Goal: Transaction & Acquisition: Purchase product/service

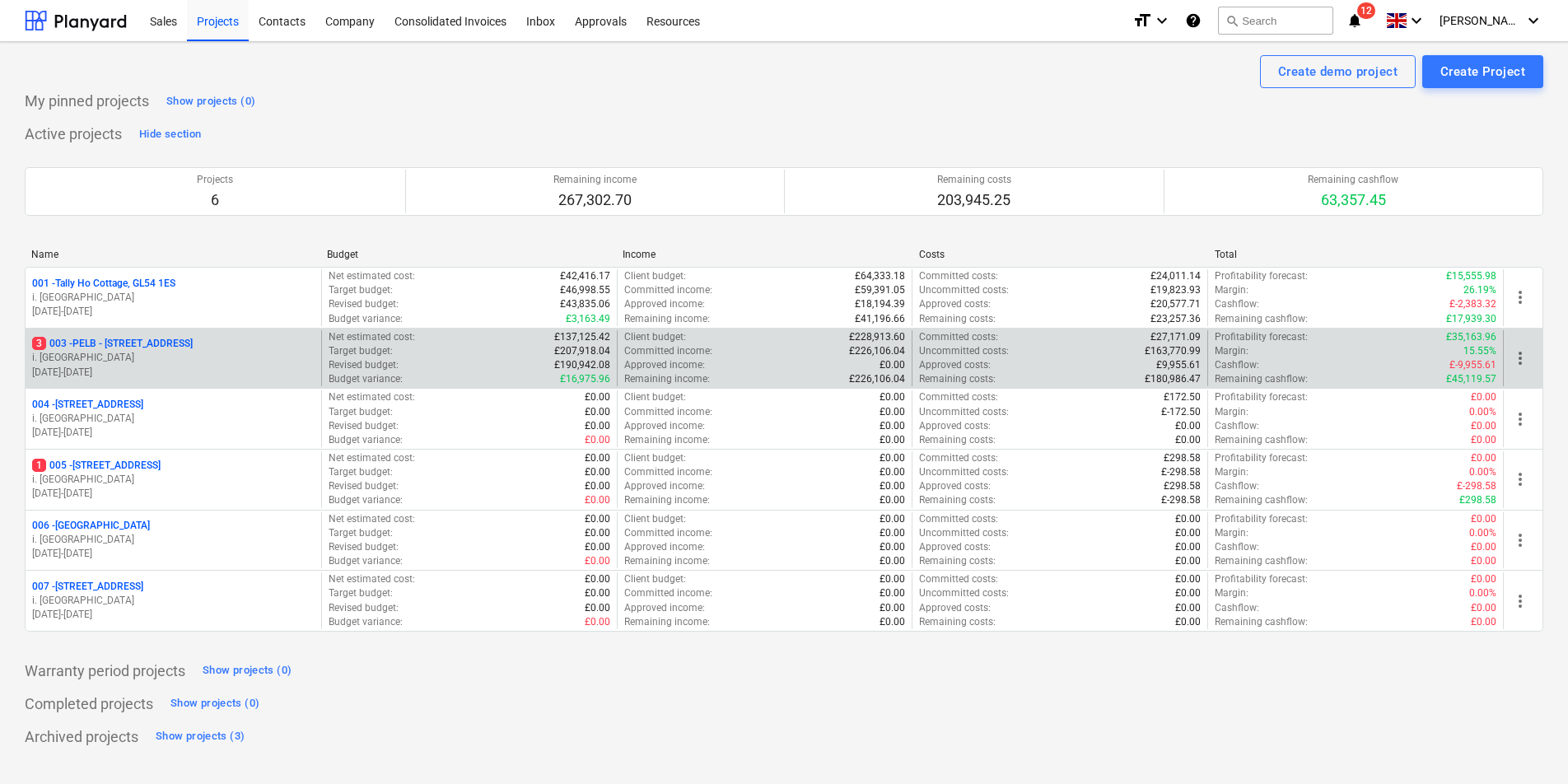
click at [185, 339] on p "3 003 - PELB - Castle lane, Moreton Valence, GL2 7NE" at bounding box center [113, 345] width 160 height 14
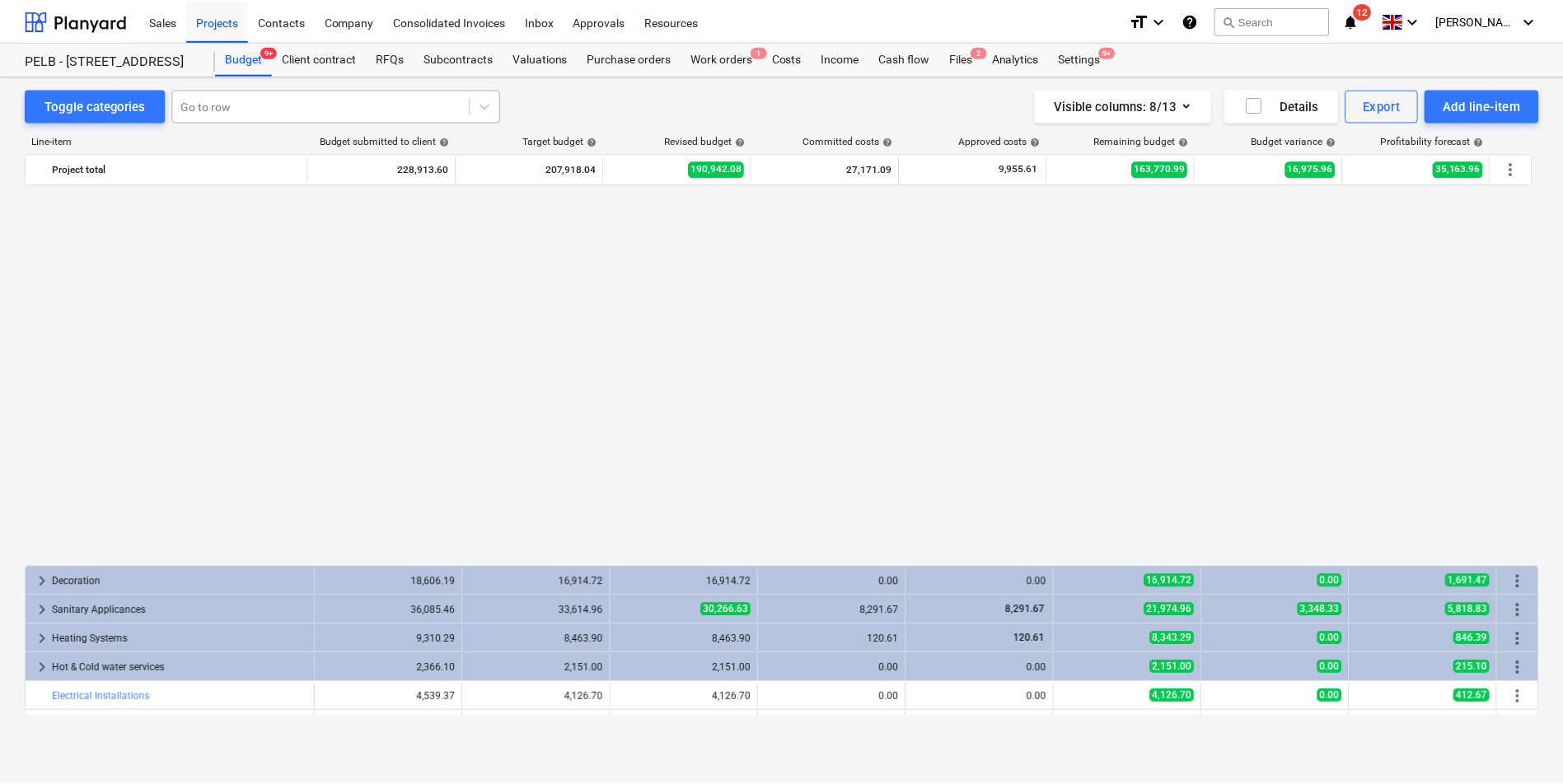
scroll to position [974, 0]
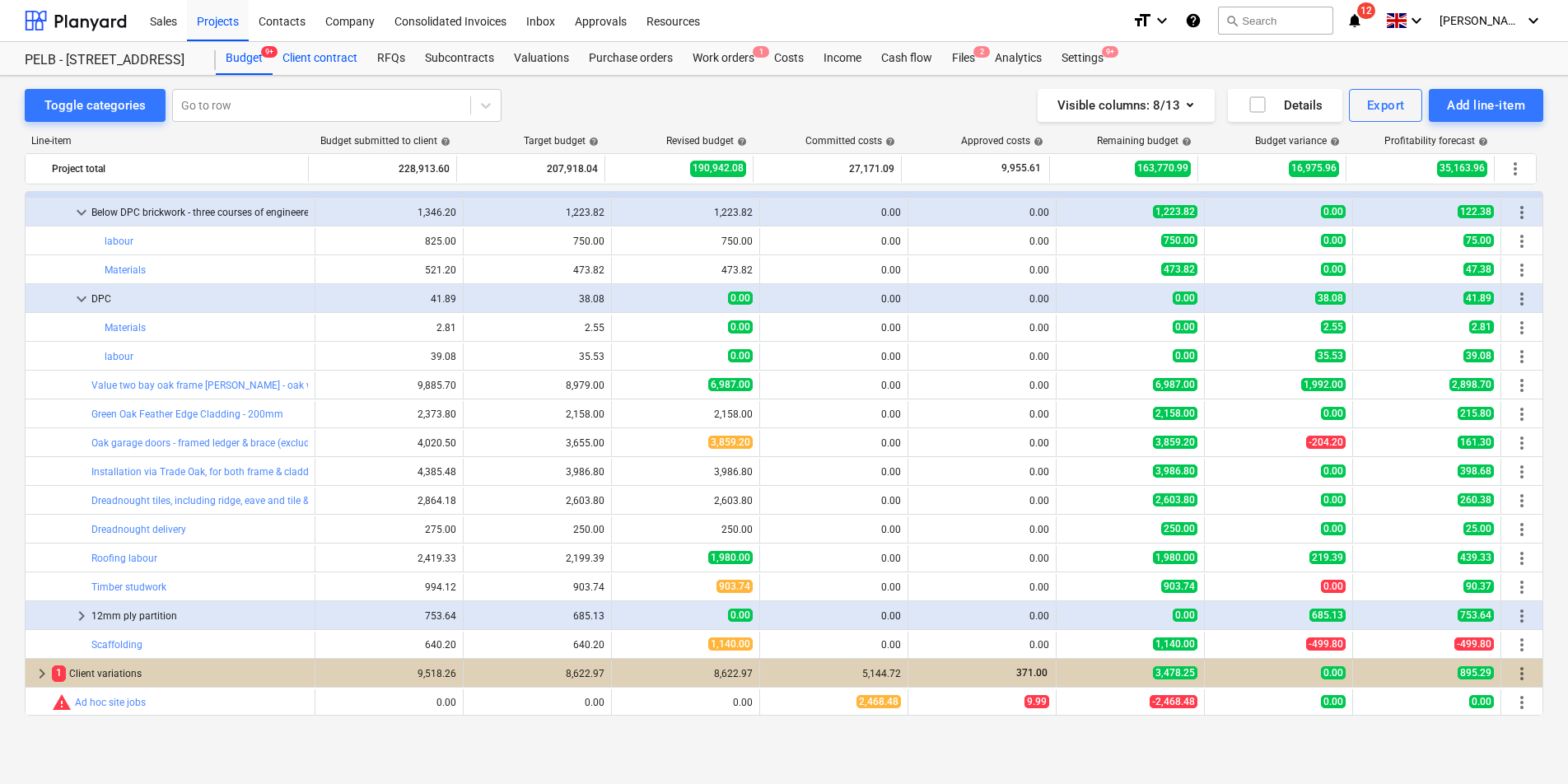
click at [326, 60] on div "Client contract" at bounding box center [319, 59] width 95 height 33
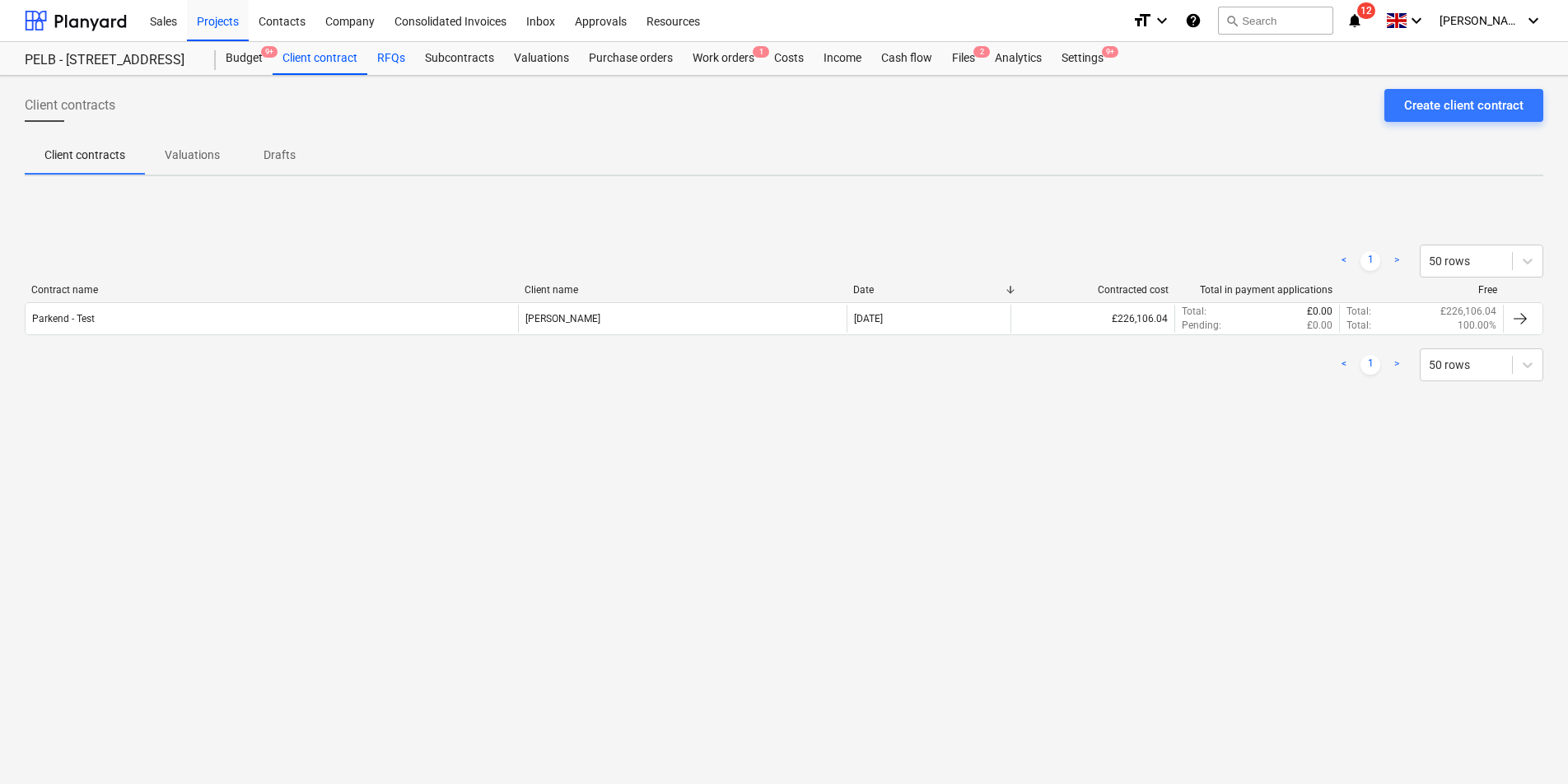
click at [399, 54] on div "RFQs" at bounding box center [390, 59] width 48 height 33
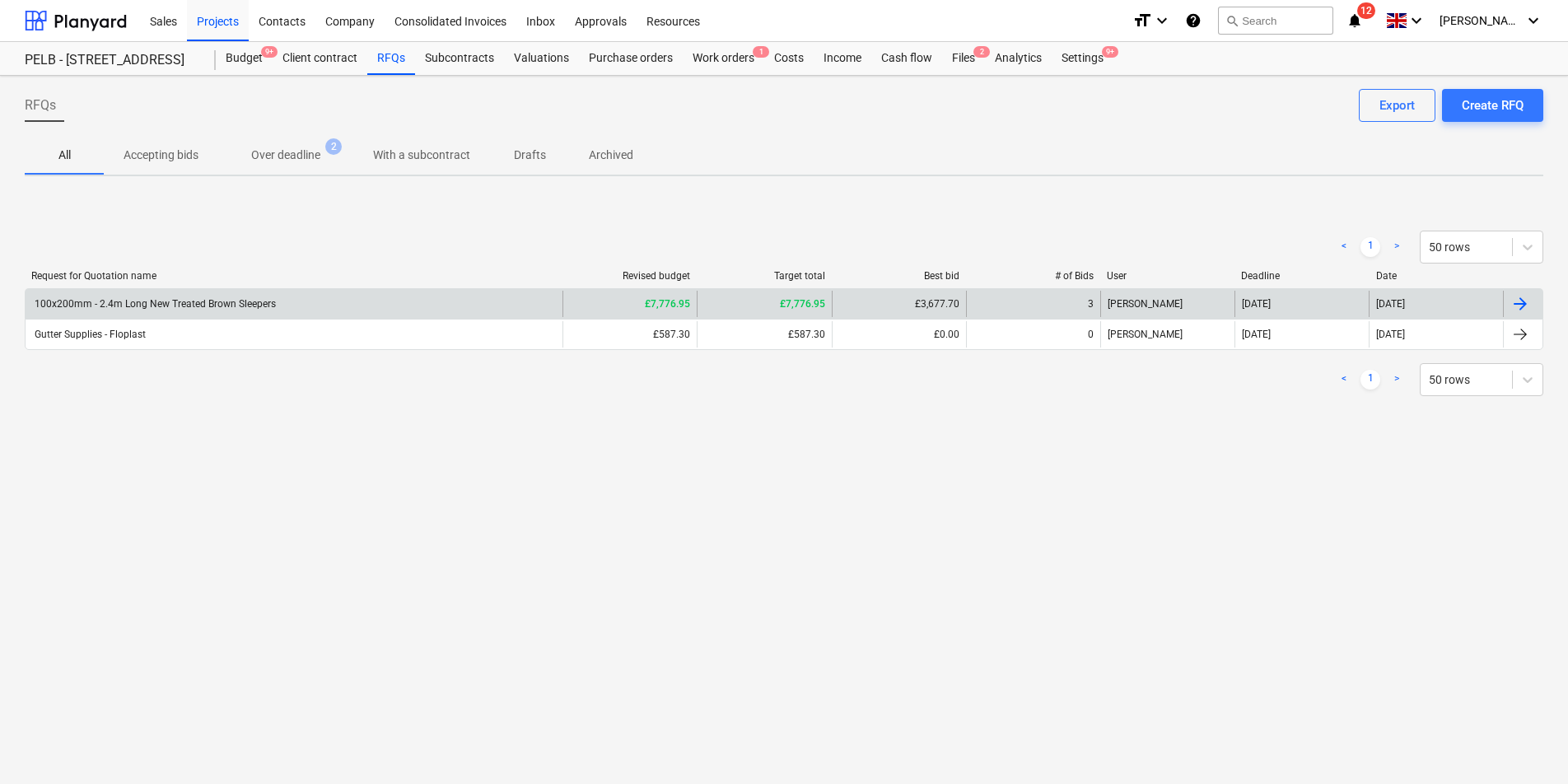
click at [332, 298] on div "100x200mm - 2.4m Long New Treated Brown Sleepers" at bounding box center [293, 303] width 536 height 26
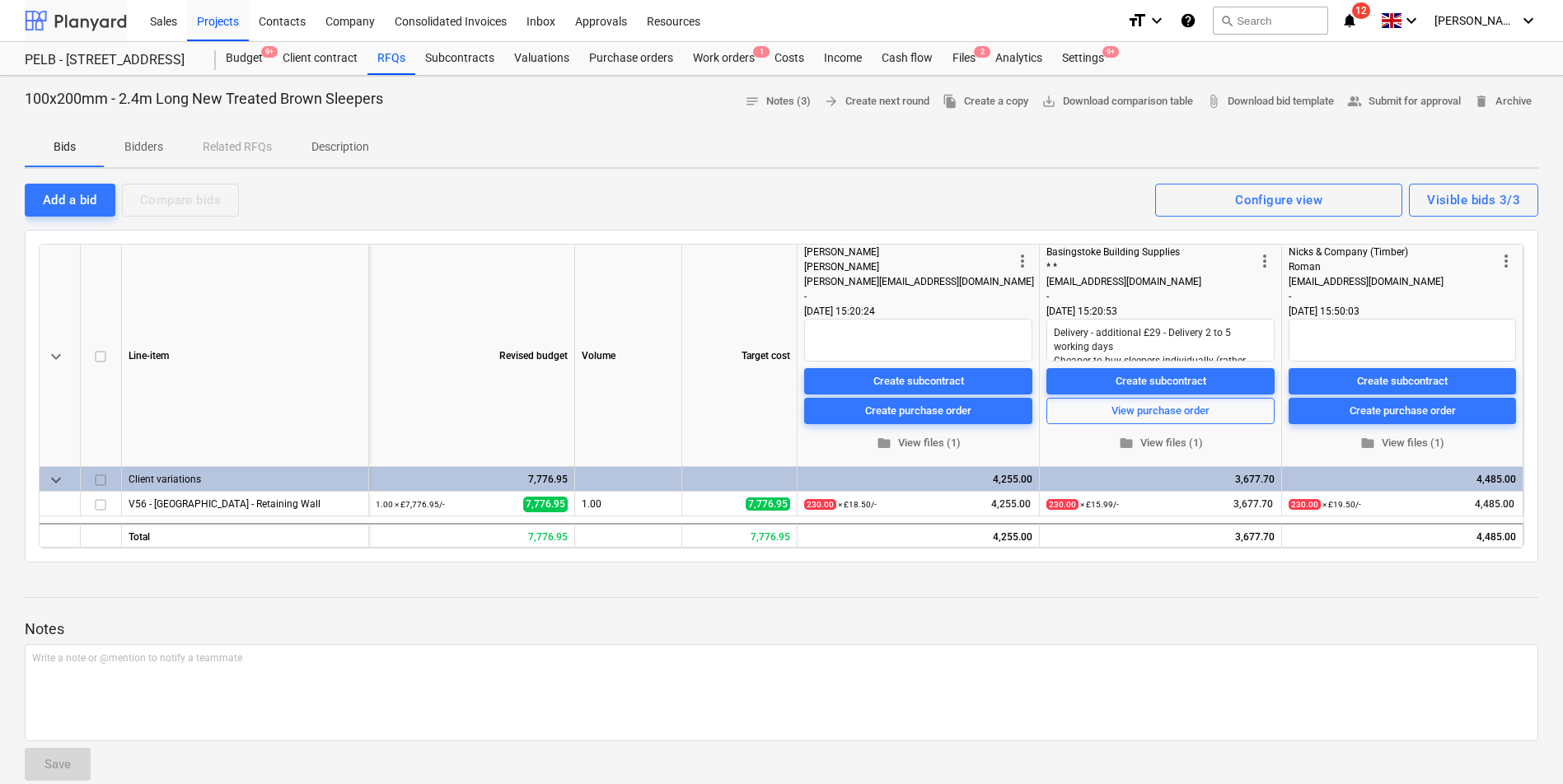
type textarea "x"
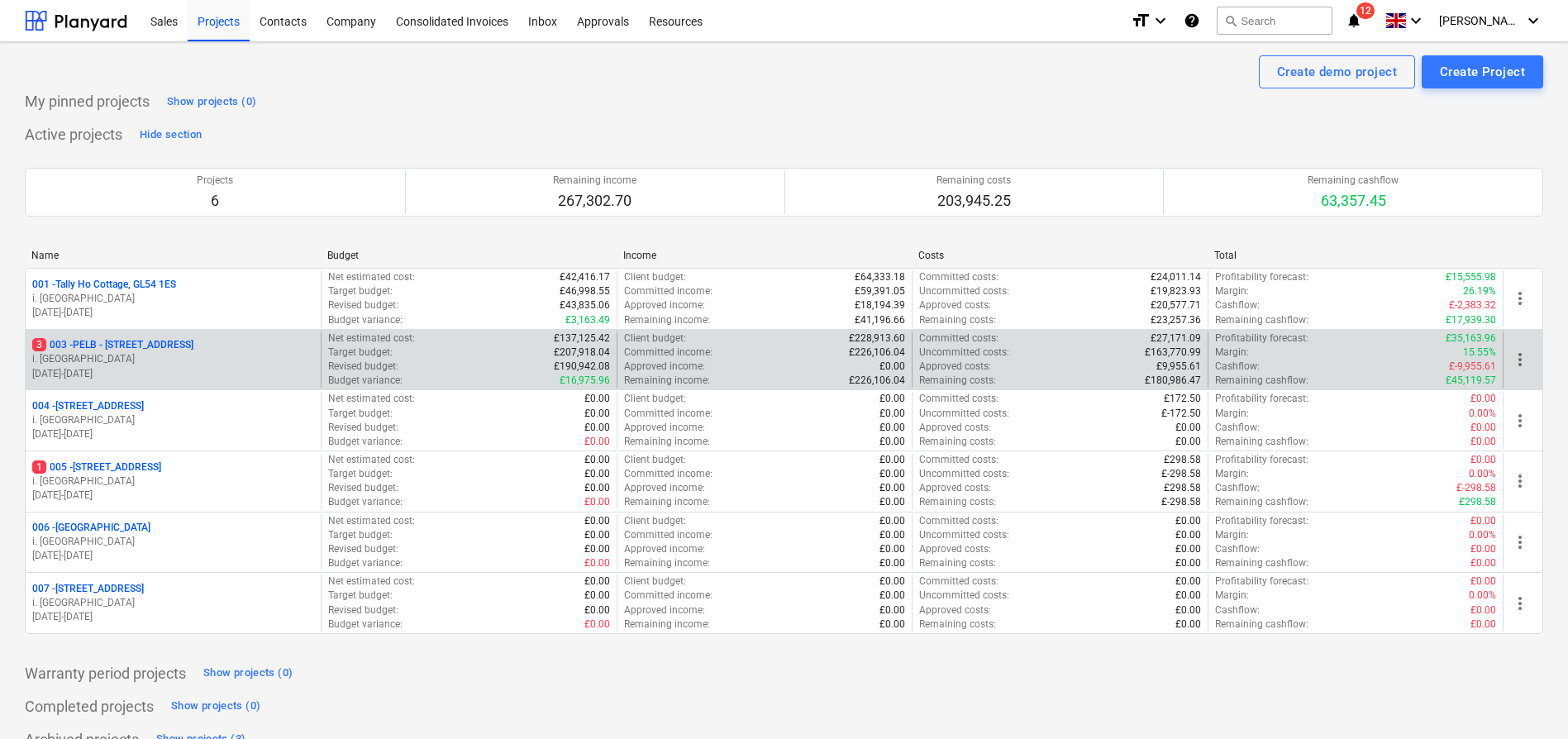
click at [194, 348] on p "3 003 - PELB - [GEOGRAPHIC_DATA], [GEOGRAPHIC_DATA], GL2 7NE" at bounding box center [113, 346] width 161 height 14
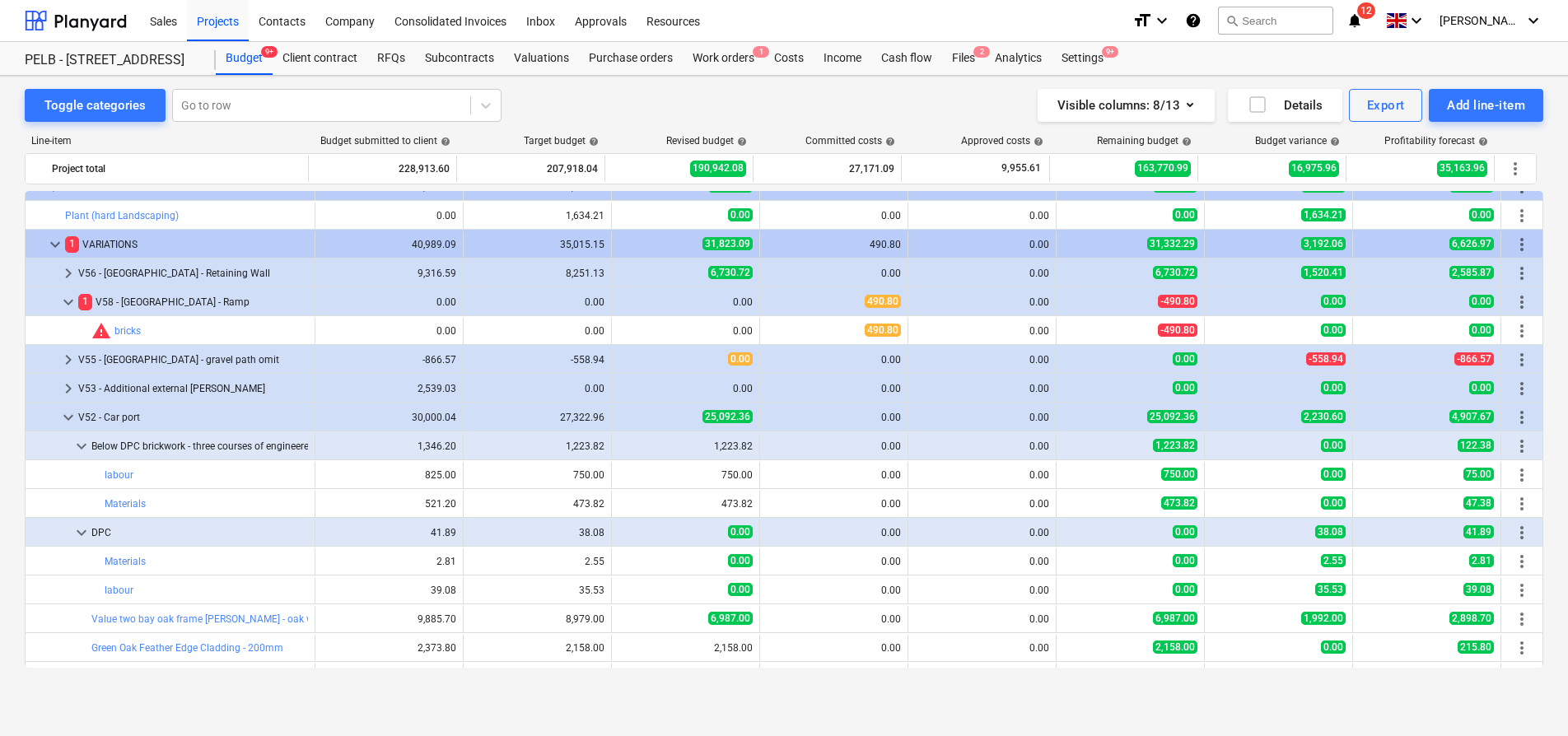
scroll to position [736, 0]
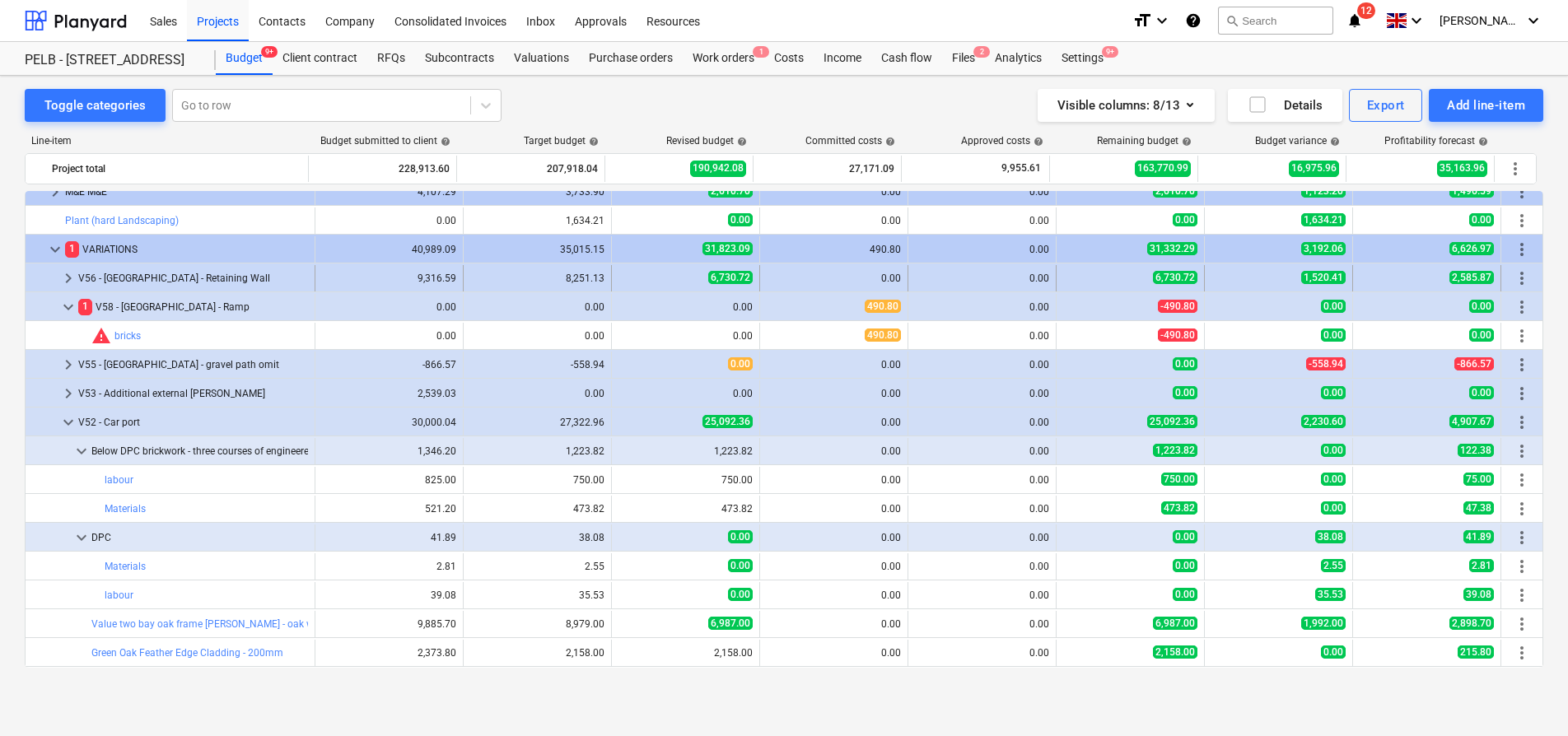
click at [76, 280] on span "keyboard_arrow_right" at bounding box center [69, 279] width 20 height 20
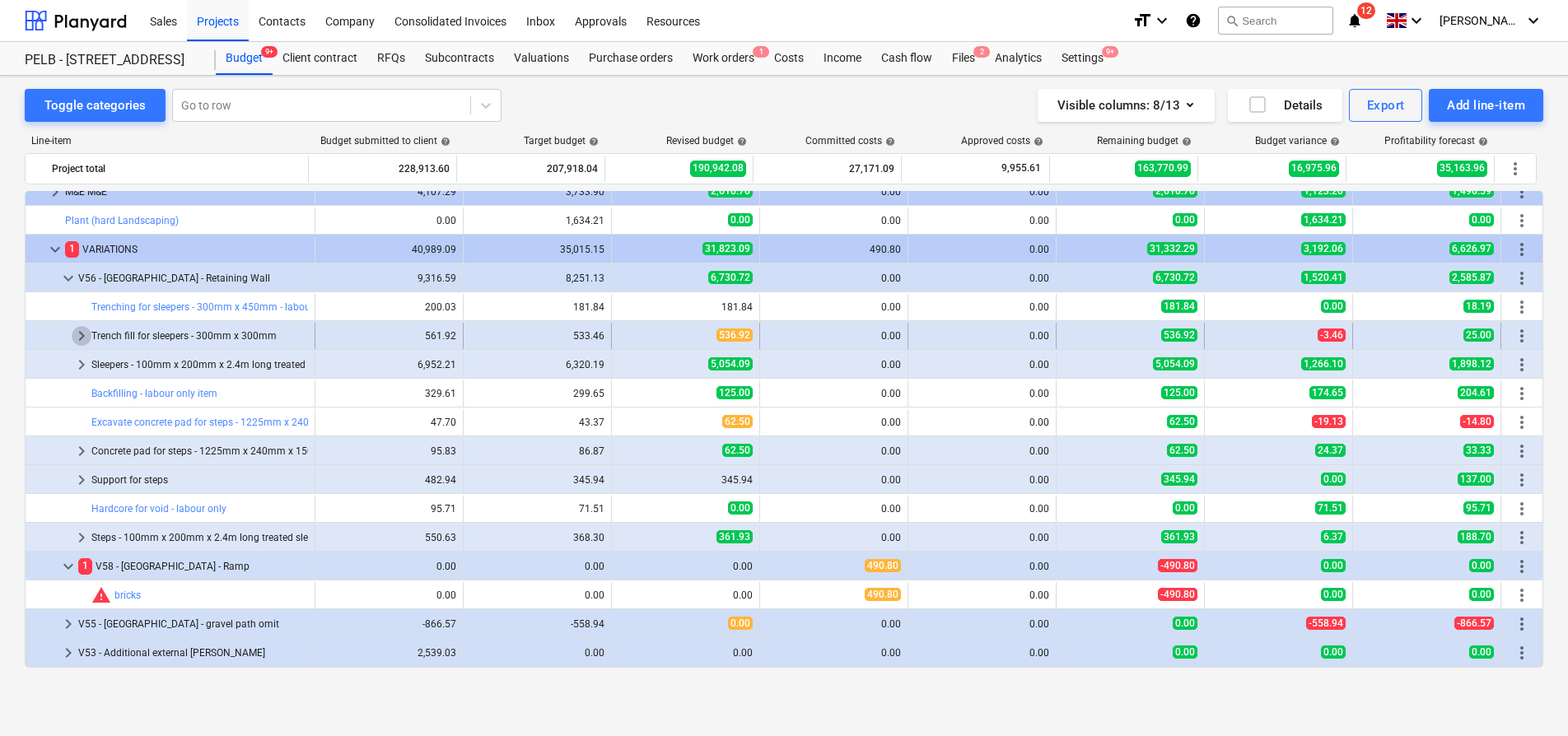
click at [81, 336] on span "keyboard_arrow_right" at bounding box center [81, 336] width 20 height 20
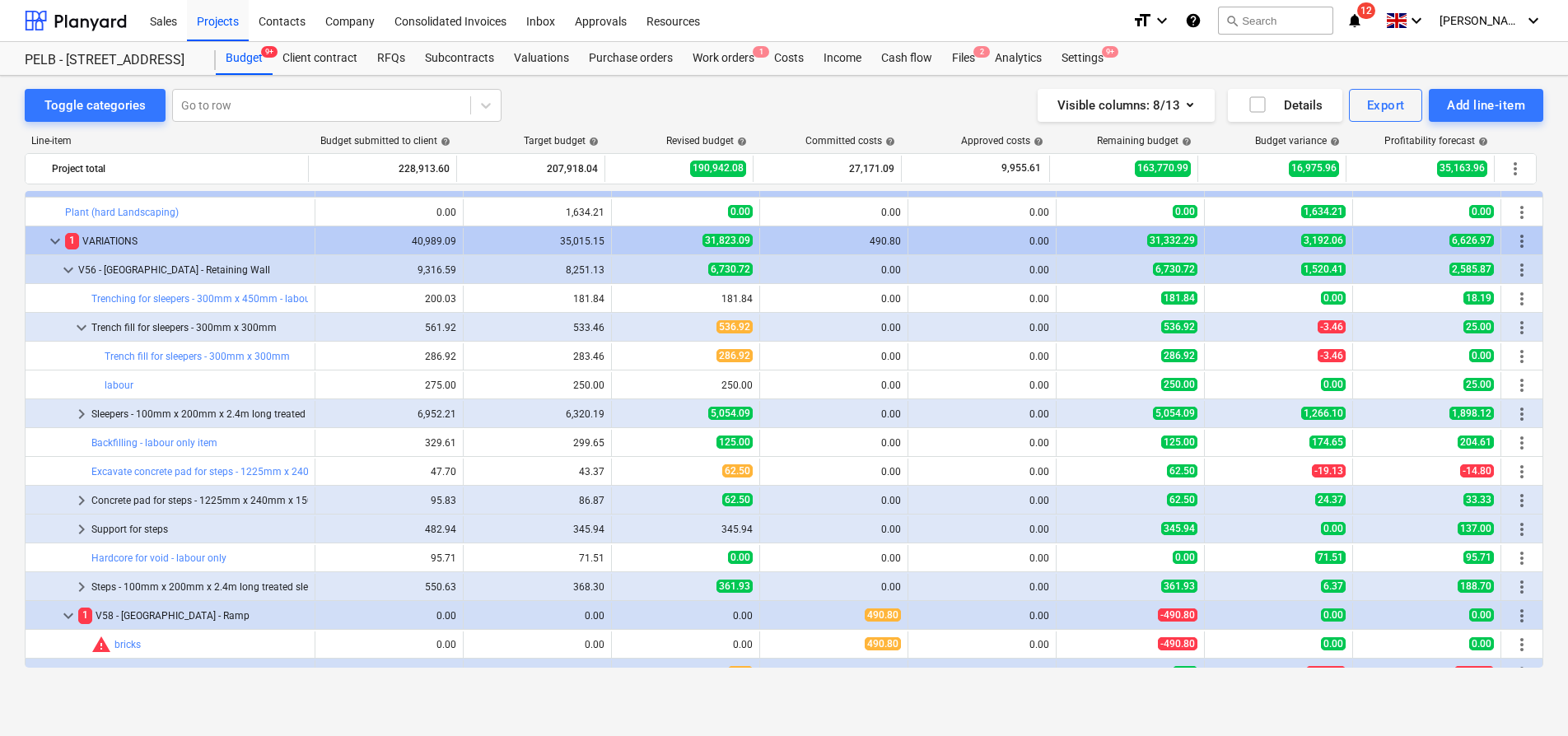
scroll to position [714, 0]
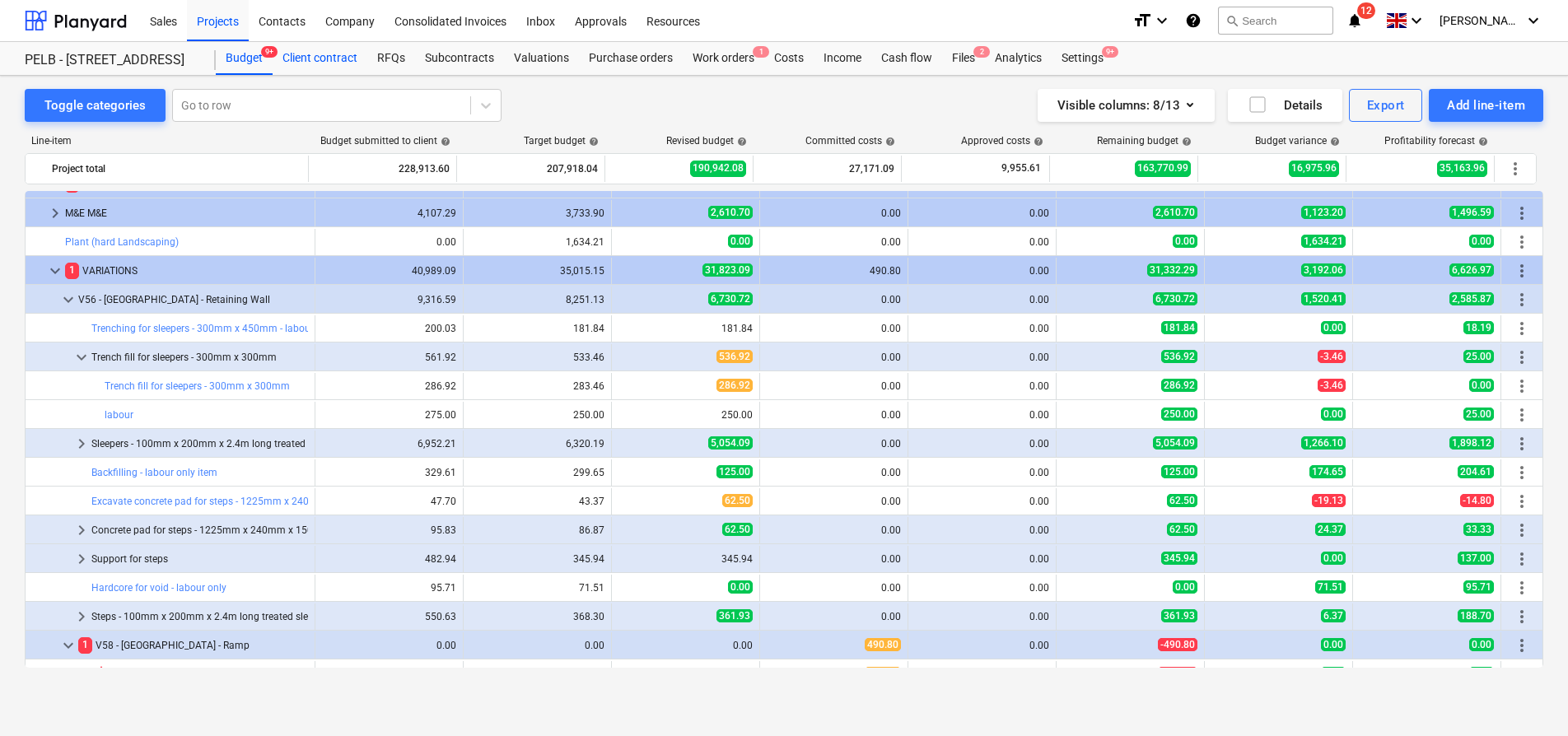
click at [247, 61] on div "Budget 9+" at bounding box center [243, 59] width 57 height 33
click at [614, 54] on div "Purchase orders" at bounding box center [630, 59] width 104 height 33
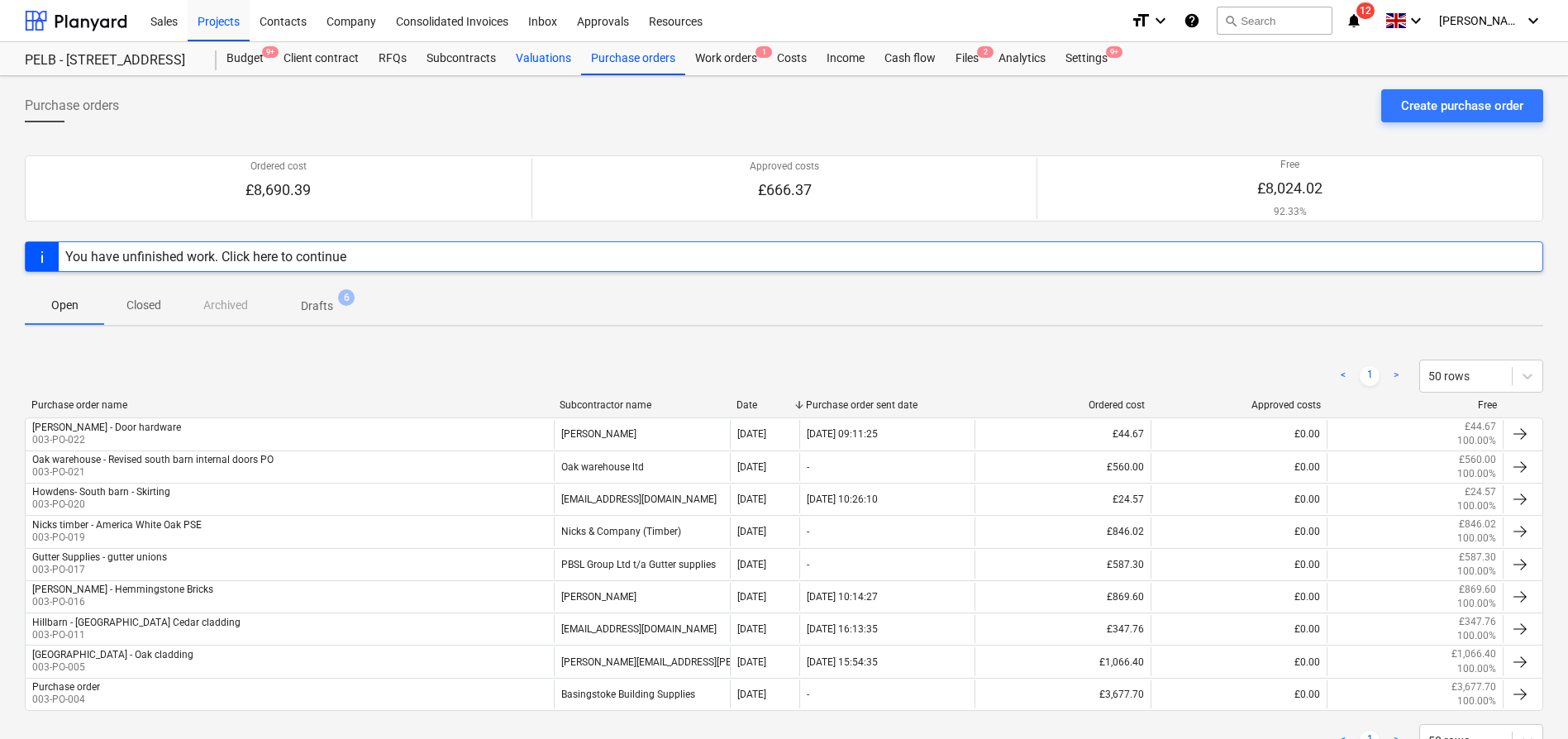
click at [558, 63] on div "Valuations" at bounding box center [543, 59] width 75 height 34
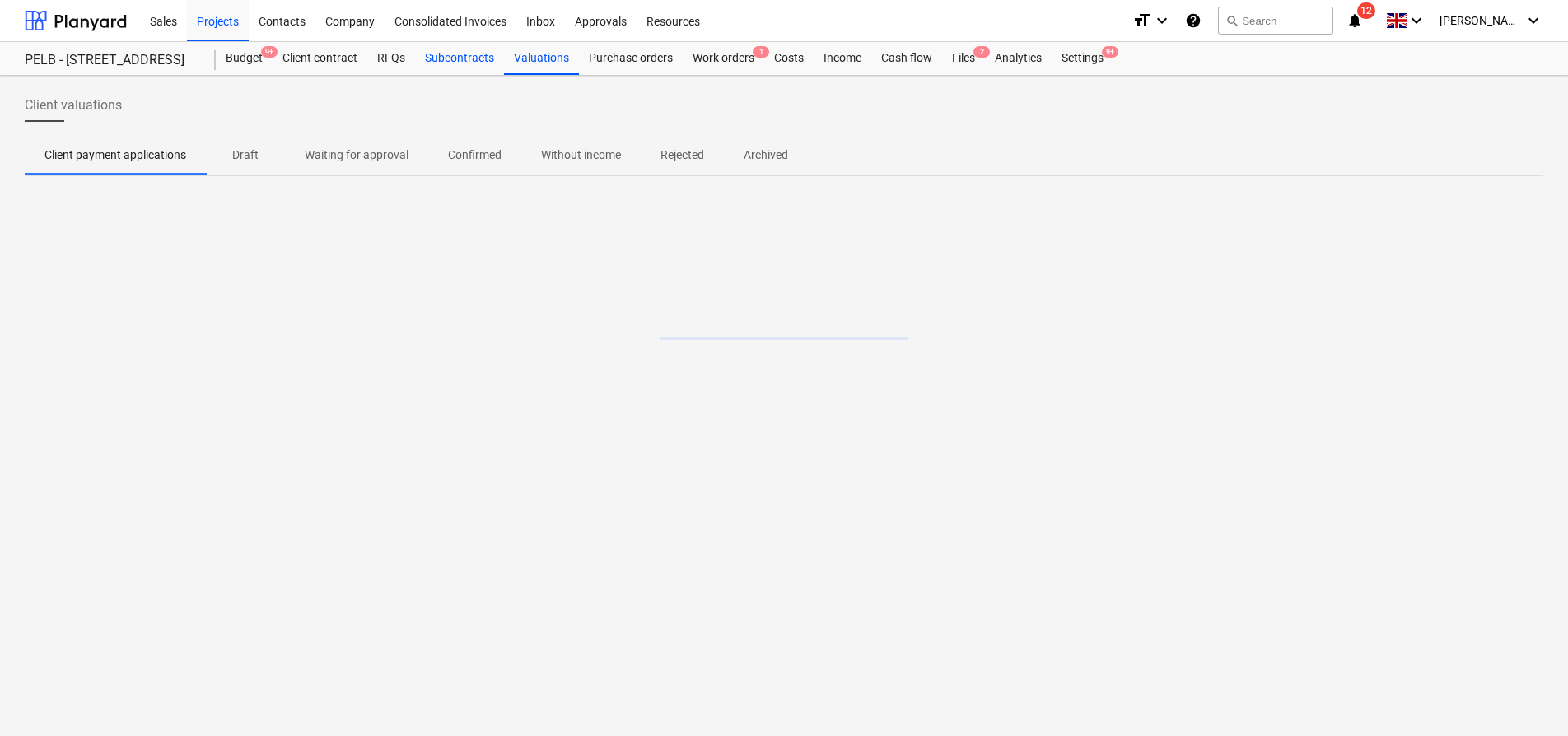
click at [424, 55] on div "Subcontracts" at bounding box center [459, 59] width 89 height 33
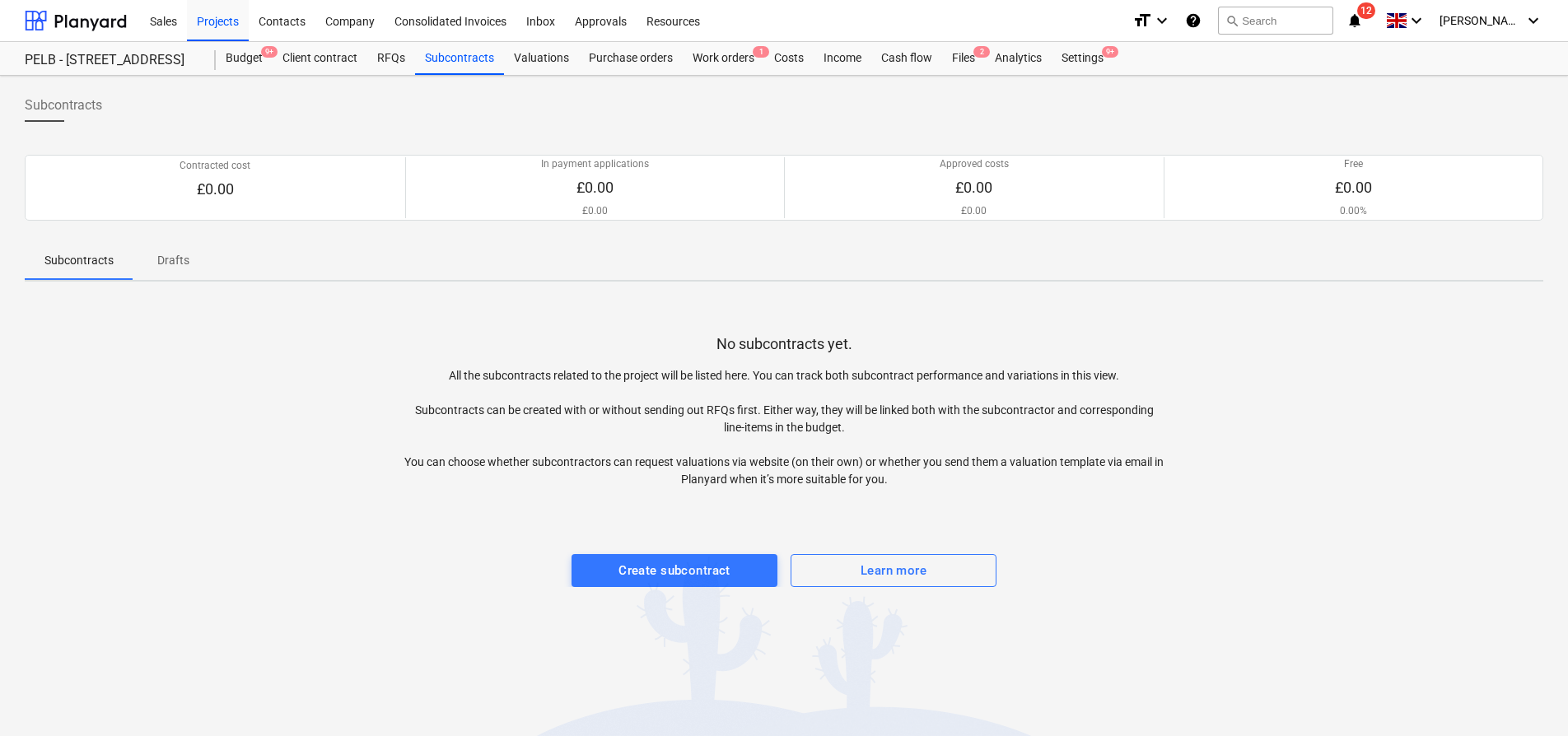
click at [196, 53] on div "PELB - [STREET_ADDRESS]" at bounding box center [110, 60] width 171 height 17
click at [253, 54] on div "Budget 9+" at bounding box center [243, 59] width 57 height 33
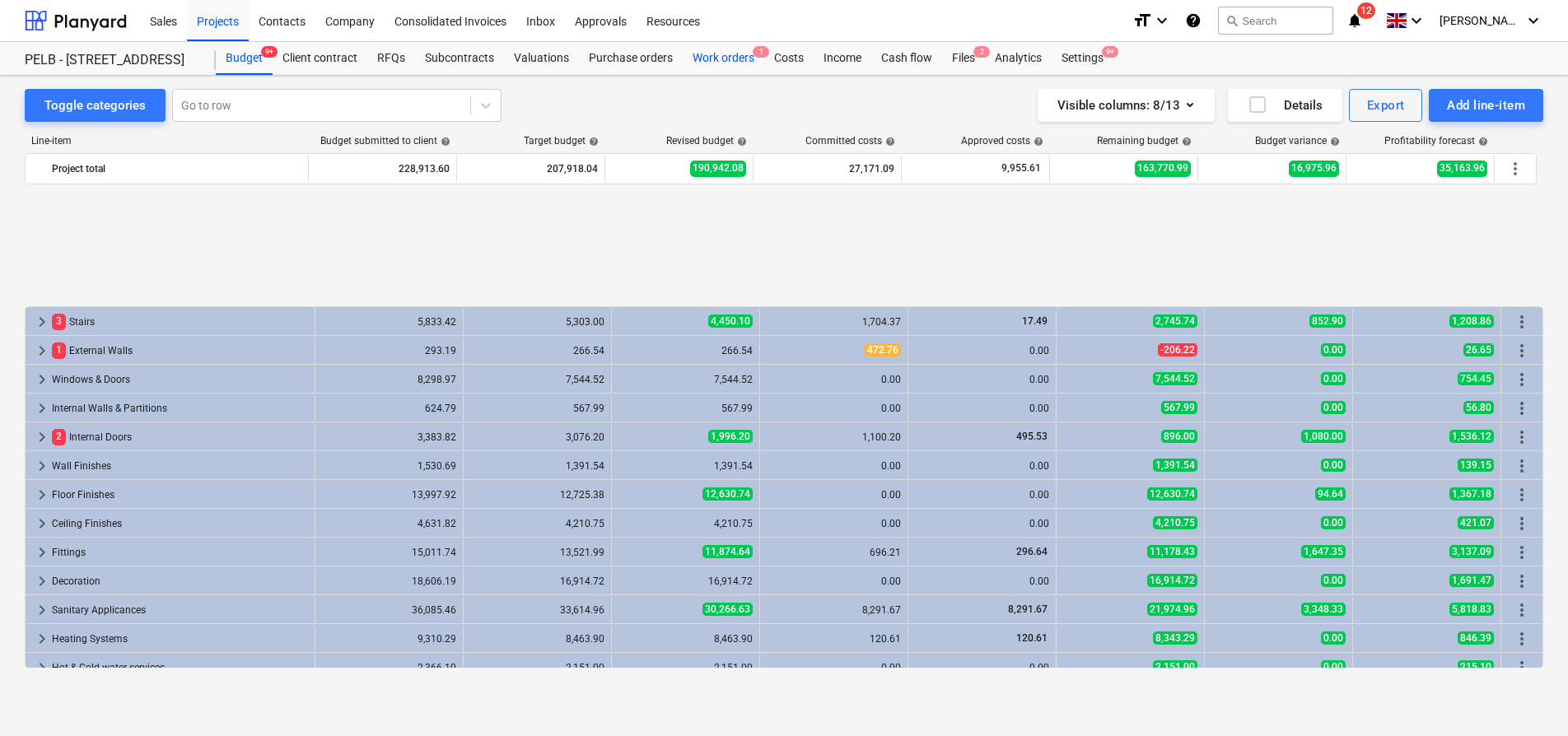
scroll to position [714, 0]
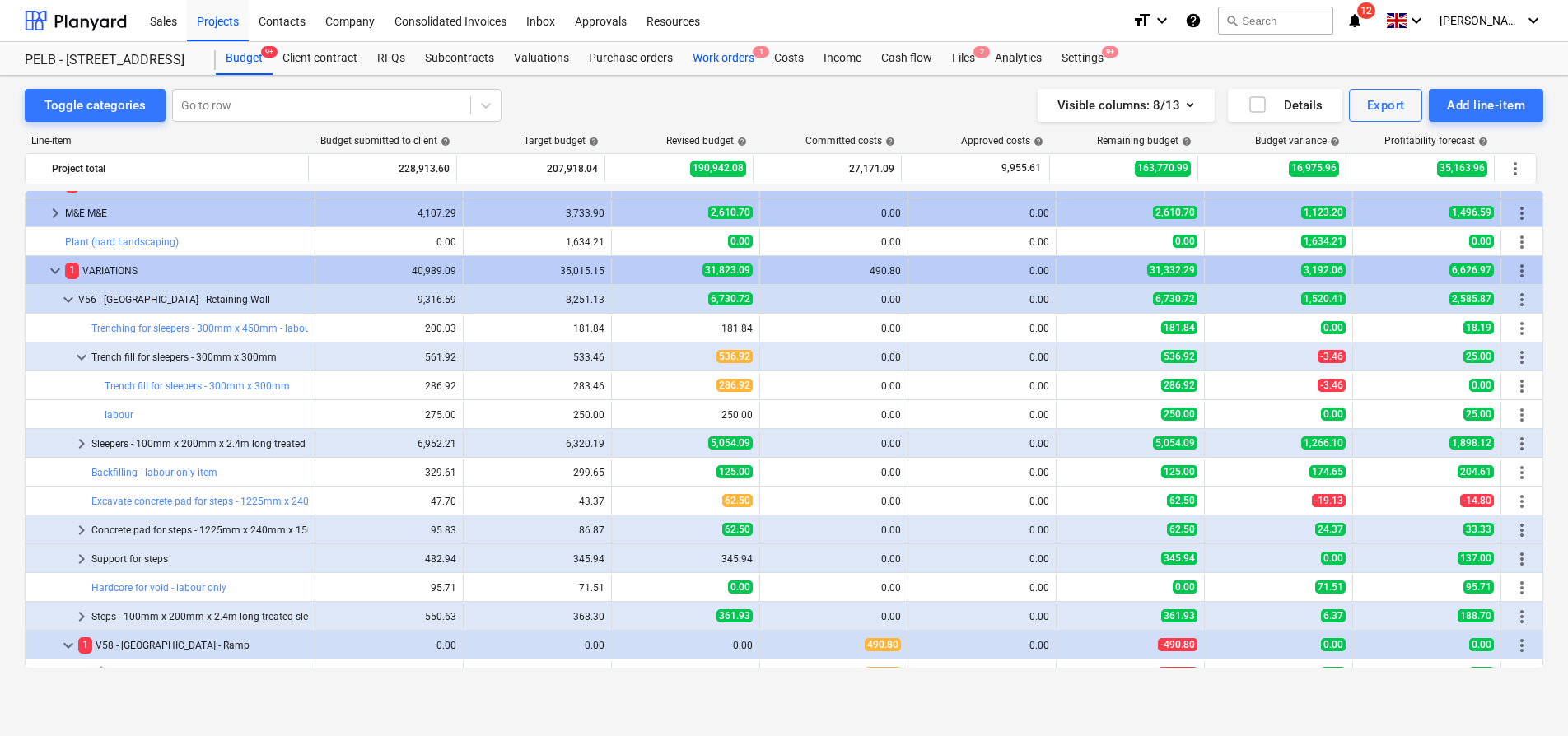
click at [721, 62] on div "Work orders 1" at bounding box center [723, 59] width 81 height 33
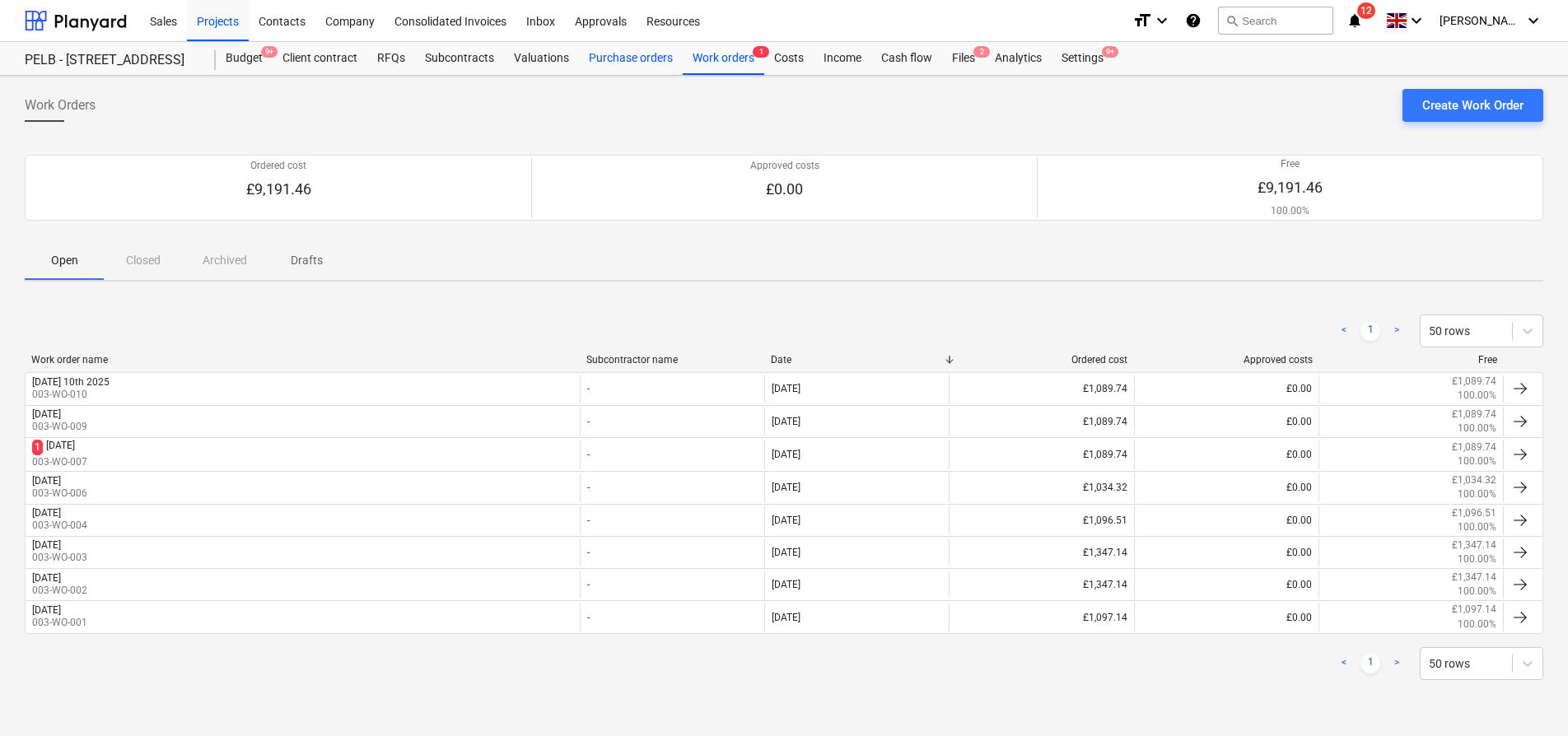
click at [612, 60] on div "Purchase orders" at bounding box center [630, 59] width 104 height 33
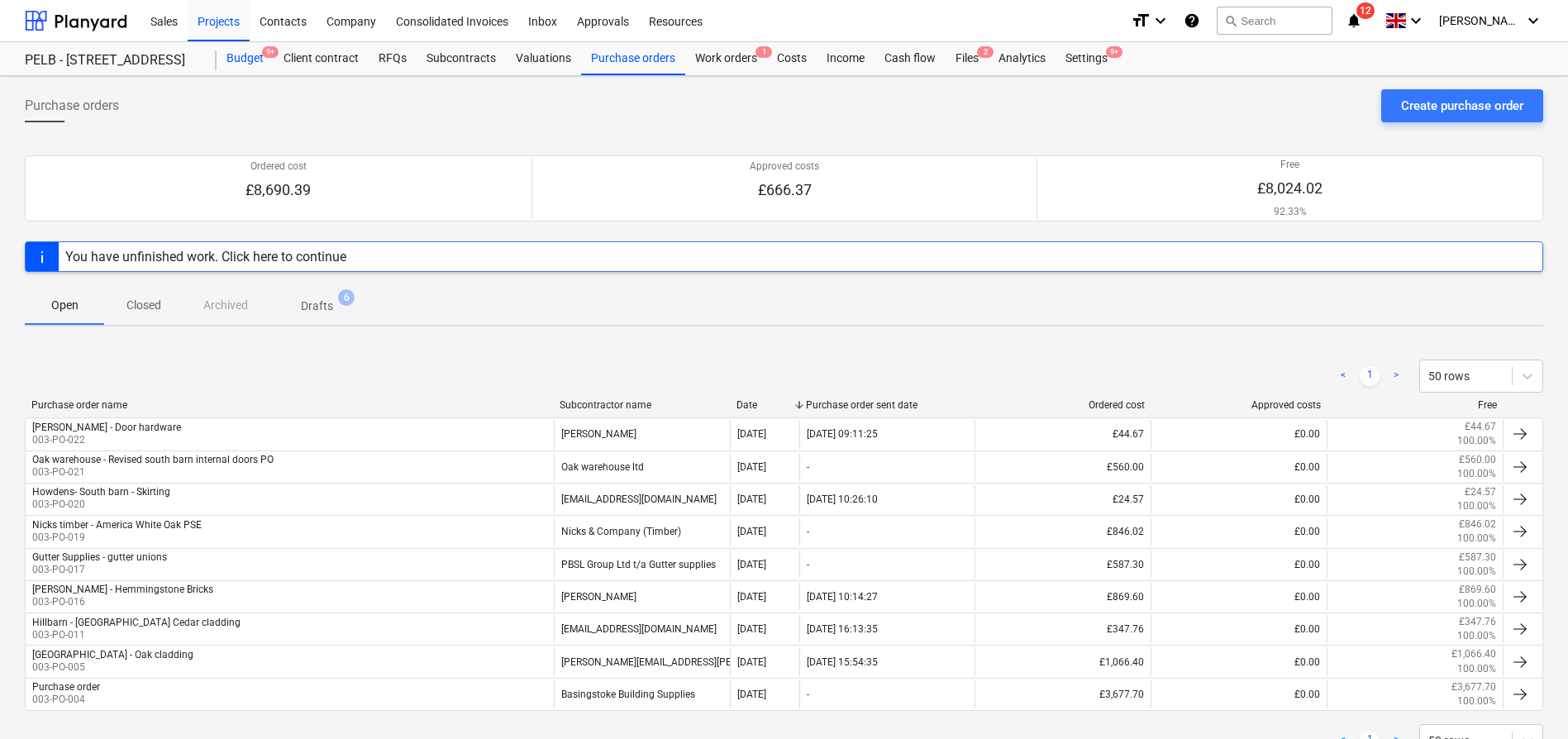
click at [243, 57] on div "Budget 9+" at bounding box center [244, 59] width 57 height 34
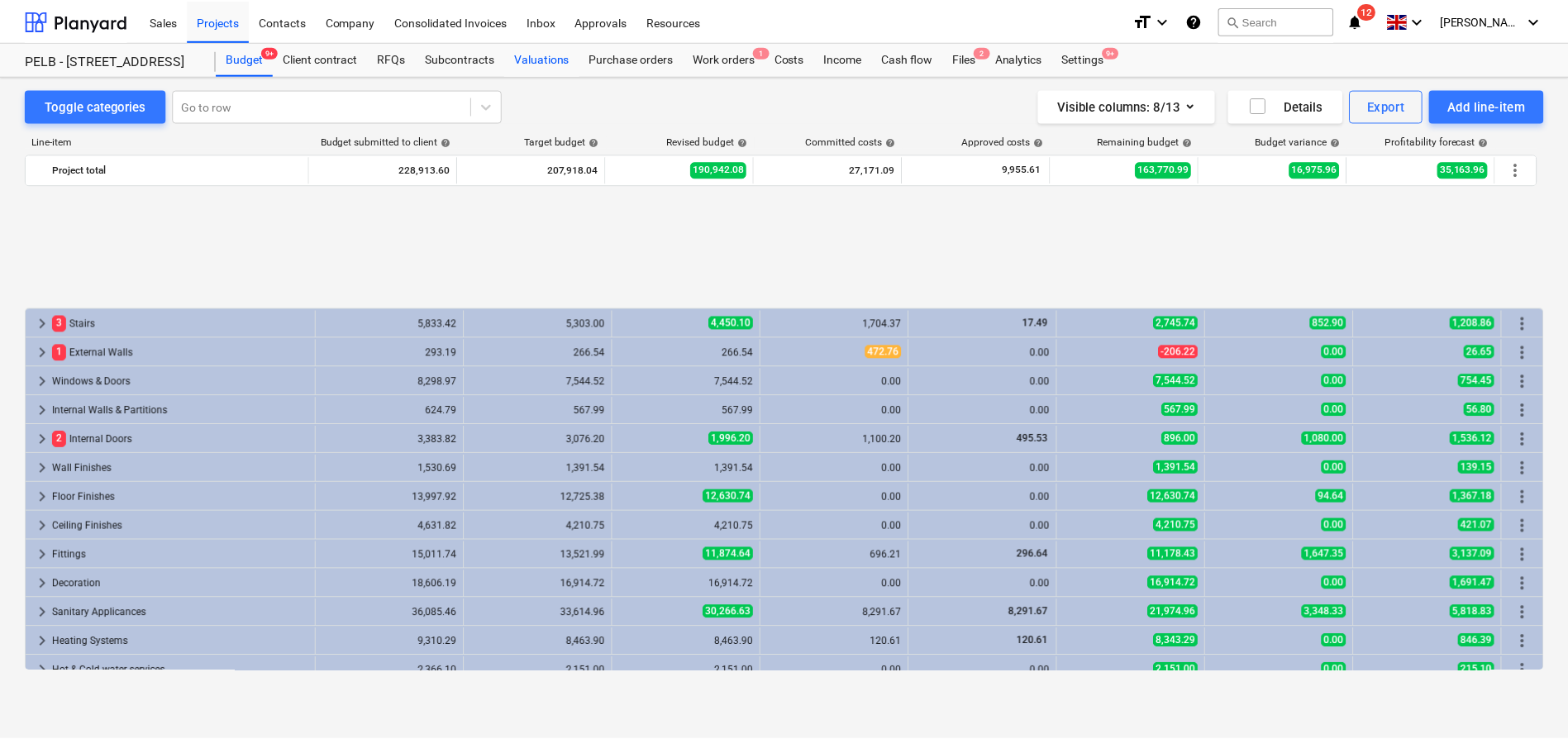
scroll to position [717, 0]
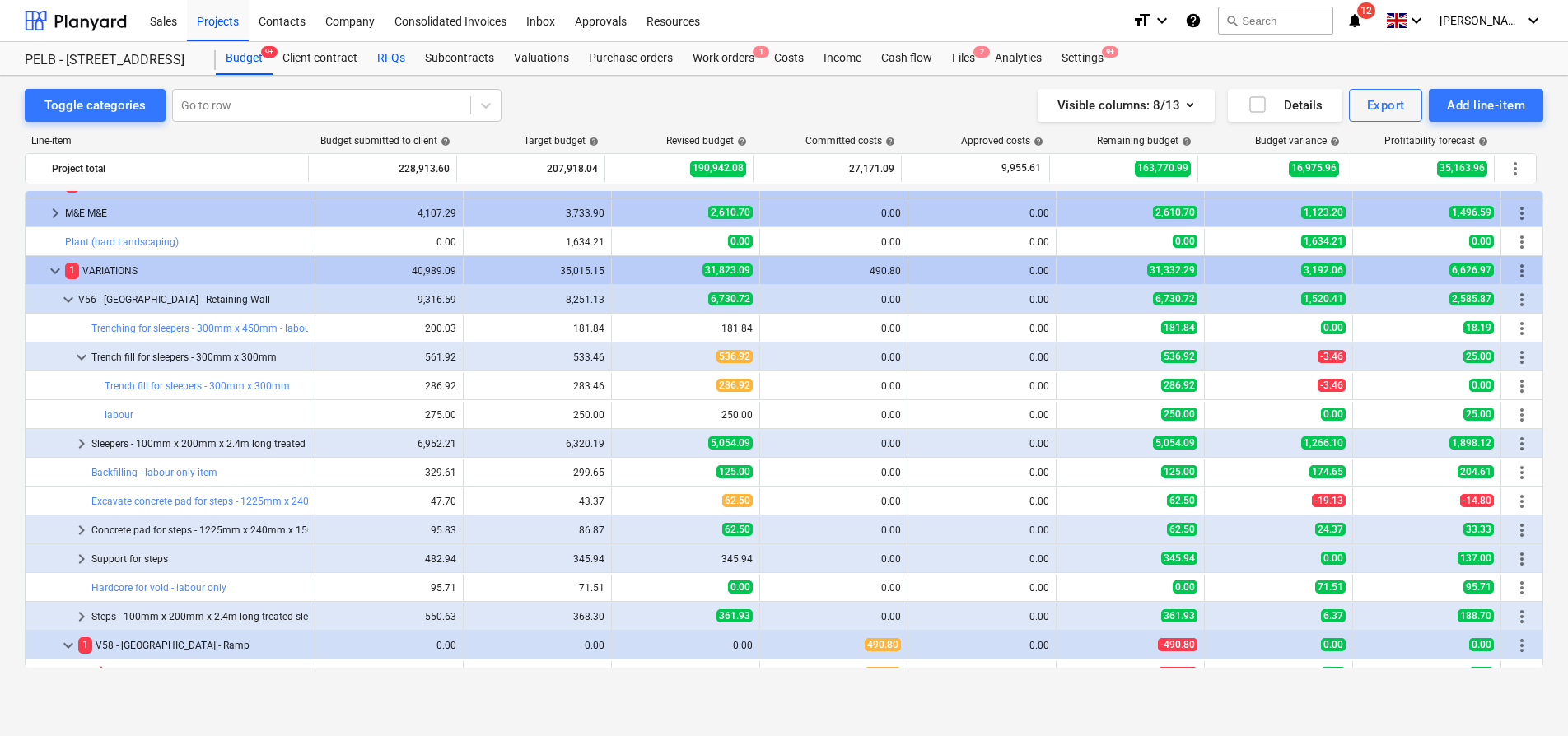
click at [375, 65] on div "RFQs" at bounding box center [390, 59] width 48 height 33
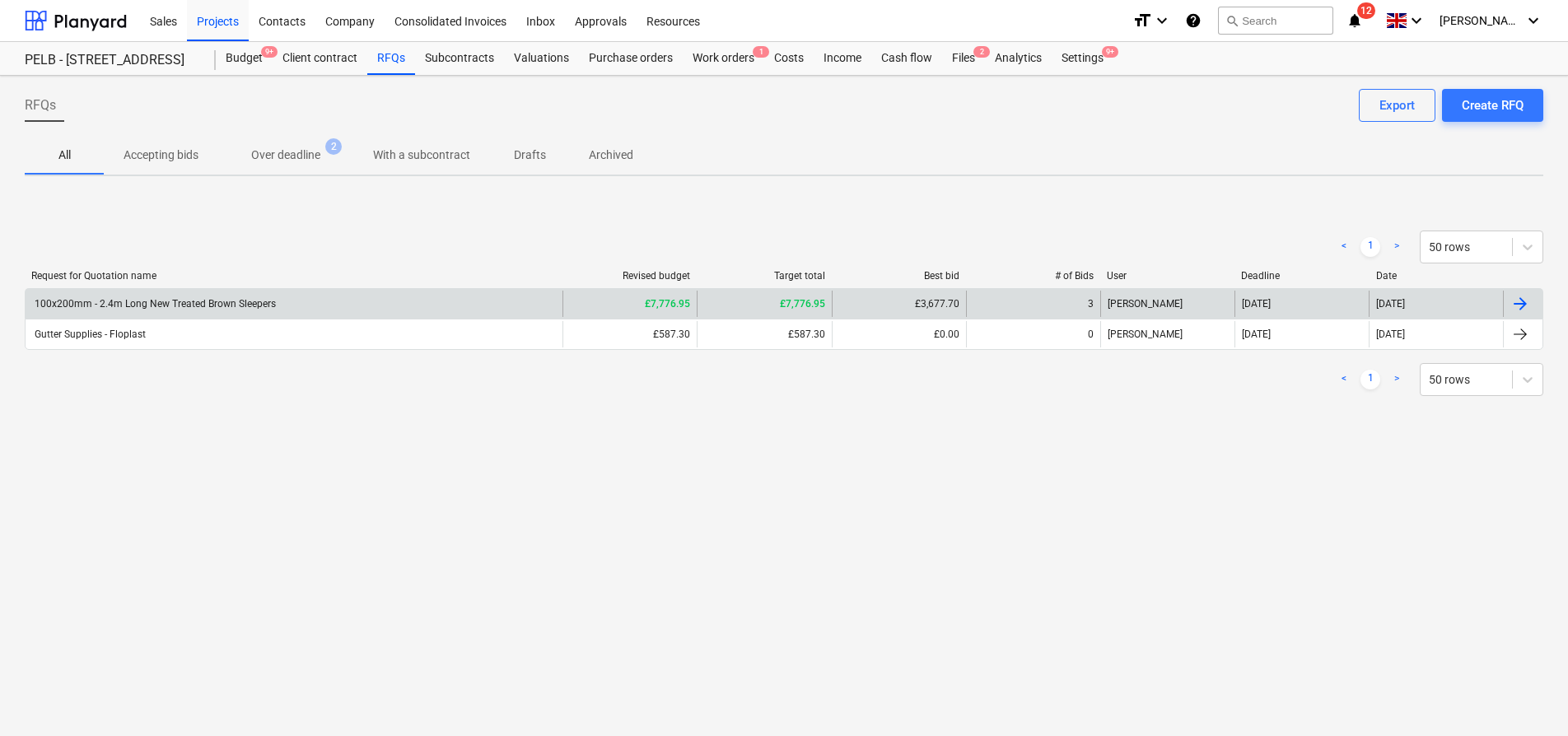
click at [374, 305] on div "100x200mm - 2.4m Long New Treated Brown Sleepers" at bounding box center [293, 303] width 536 height 26
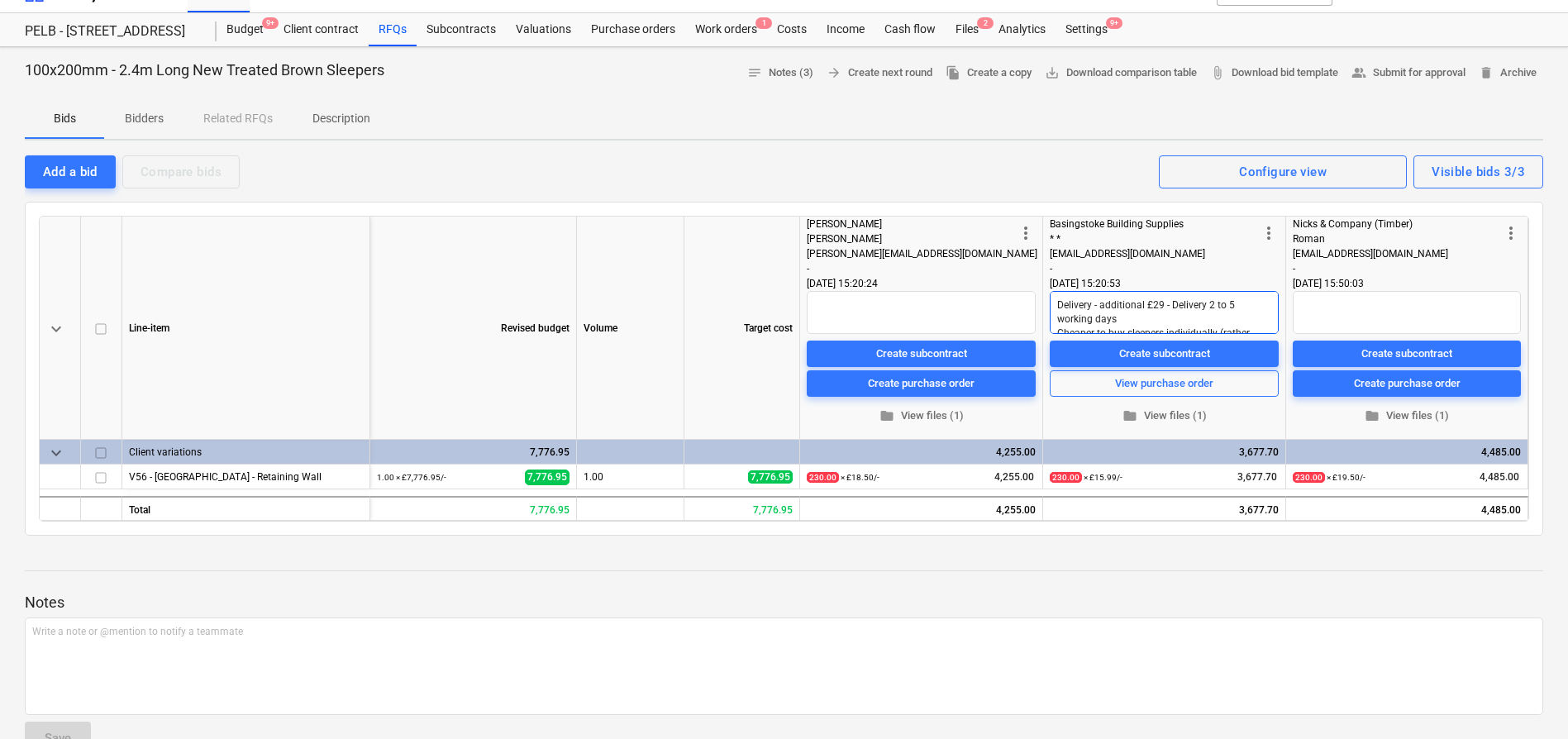
scroll to position [30, 0]
type textarea "x"
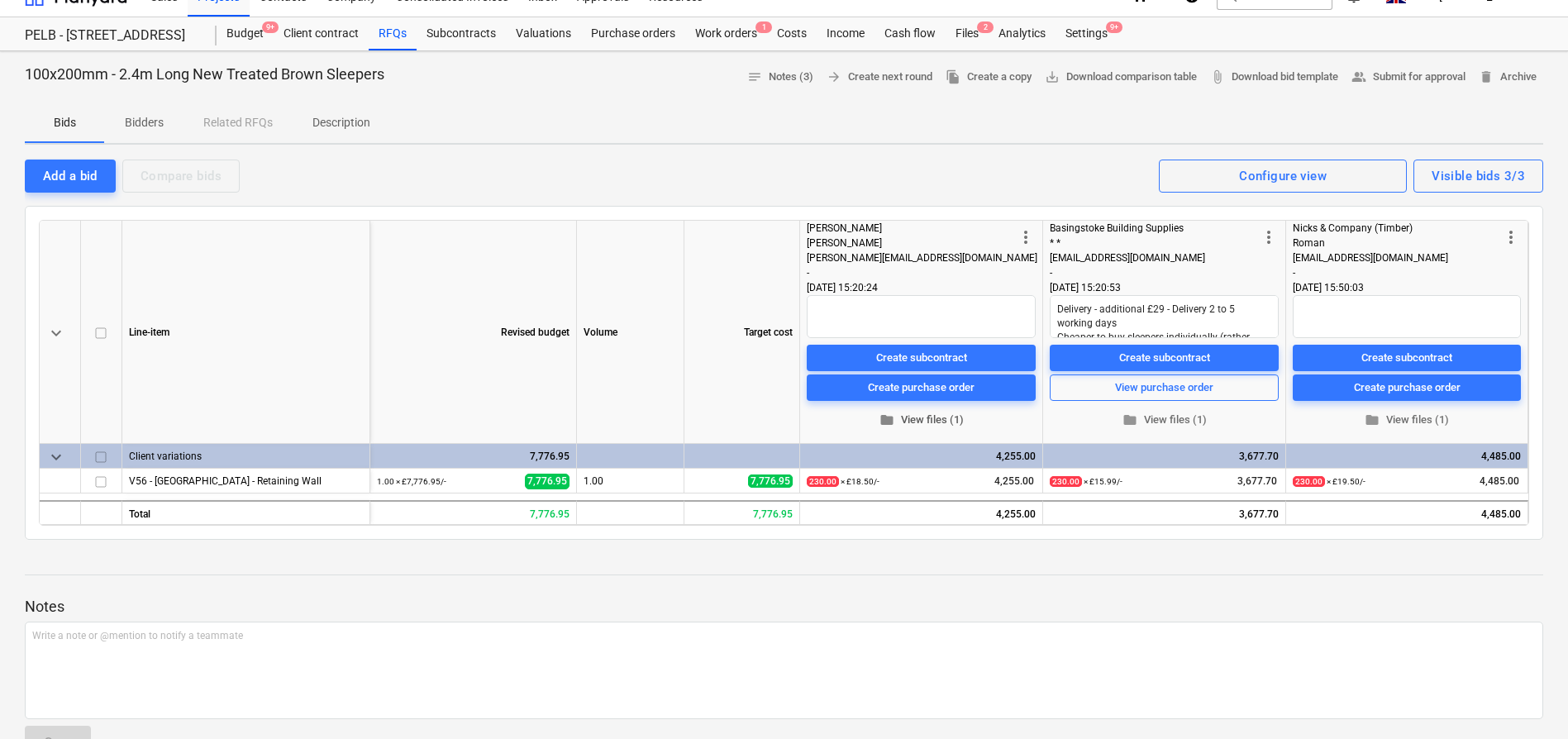
scroll to position [24, 0]
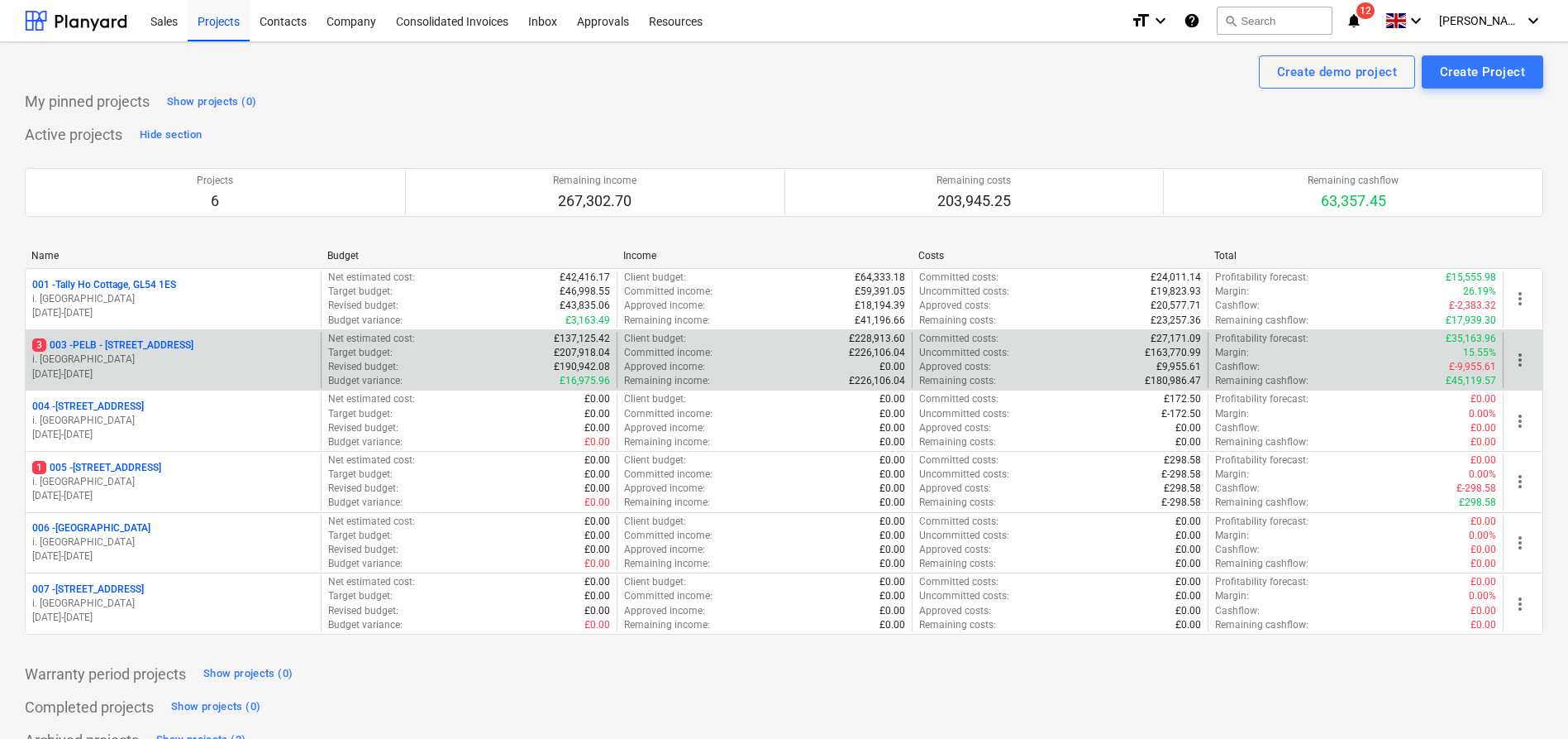
click at [136, 343] on p "3 003 - PELB - [GEOGRAPHIC_DATA], [GEOGRAPHIC_DATA], GL2 7NE" at bounding box center [113, 346] width 161 height 14
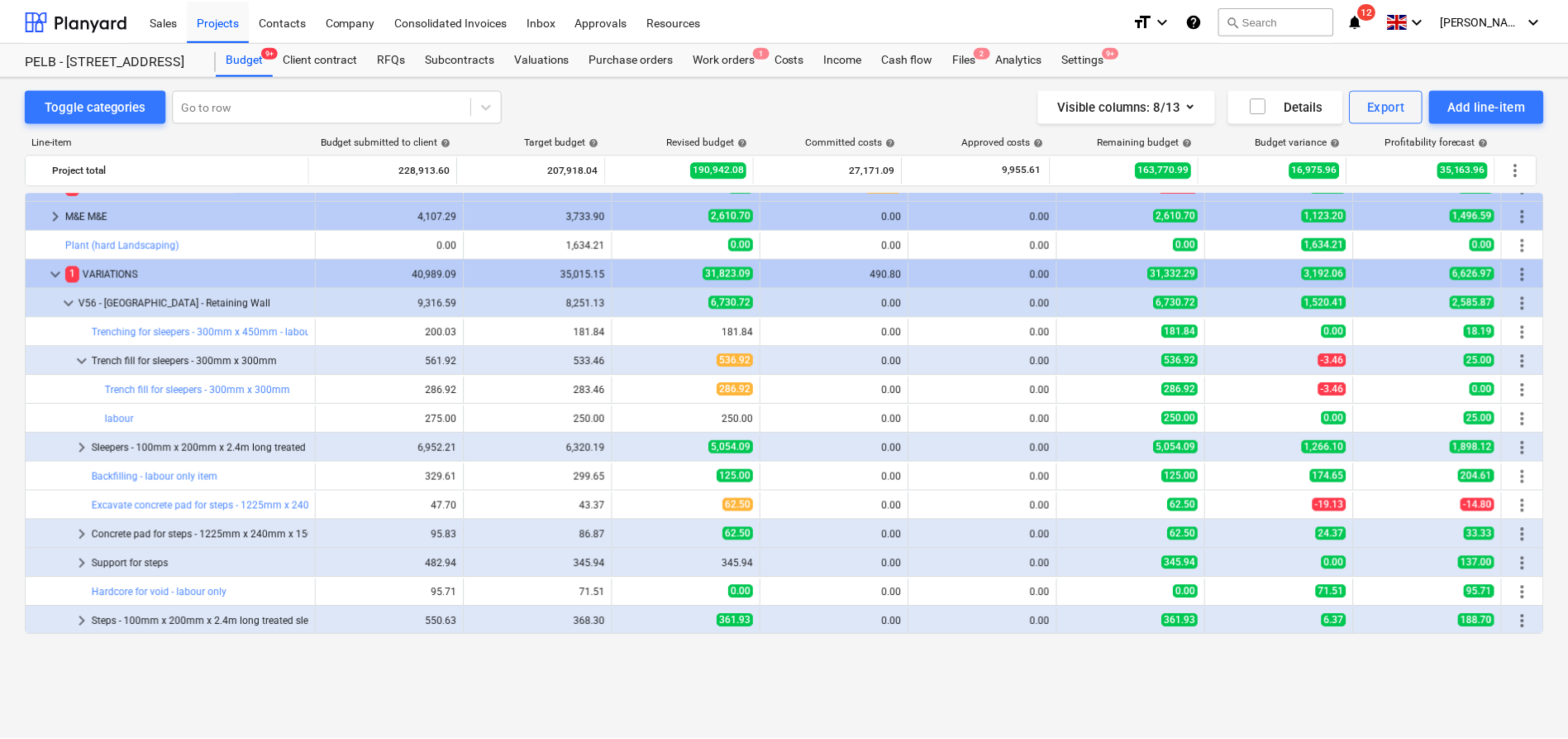
scroll to position [620, 0]
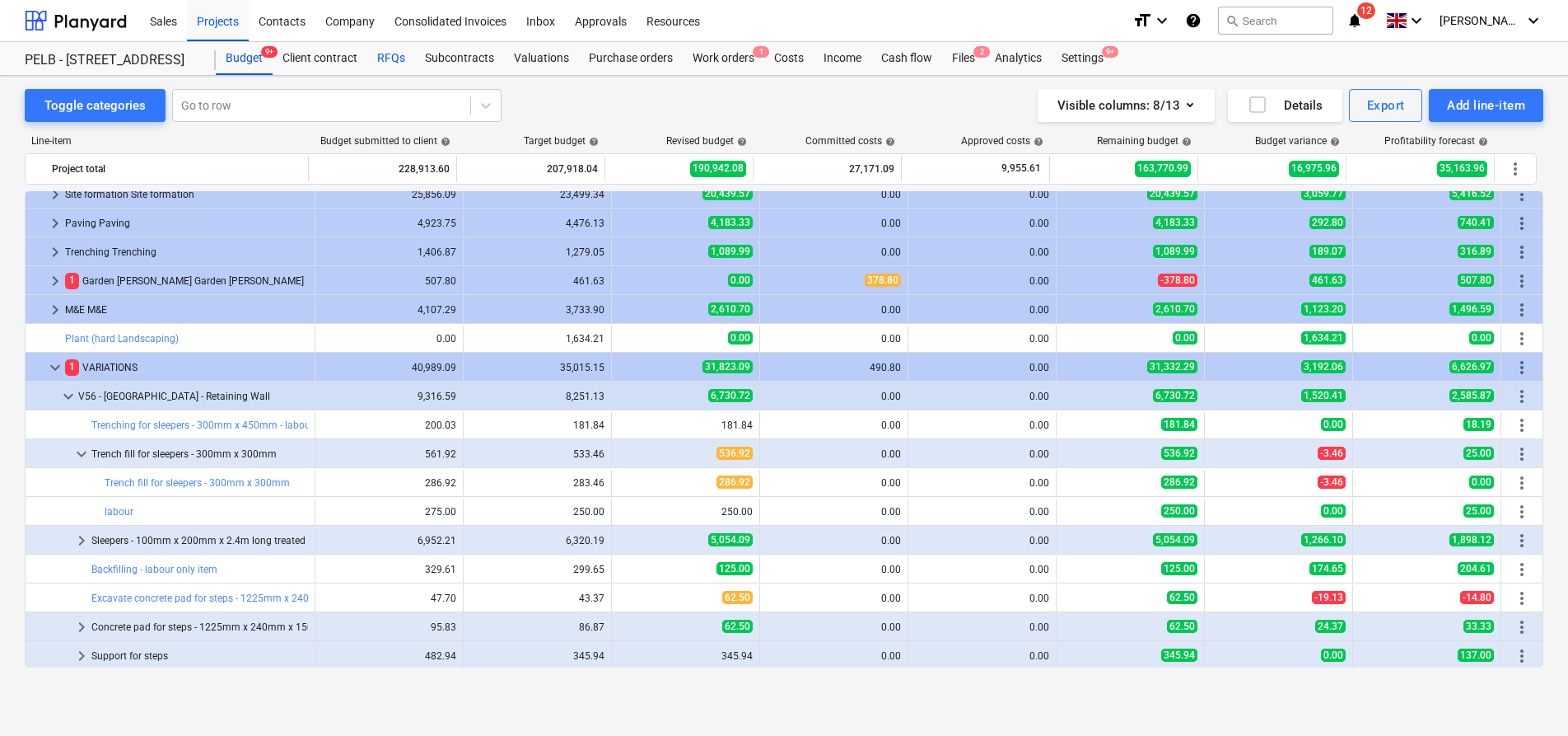
click at [382, 54] on div "RFQs" at bounding box center [390, 59] width 48 height 33
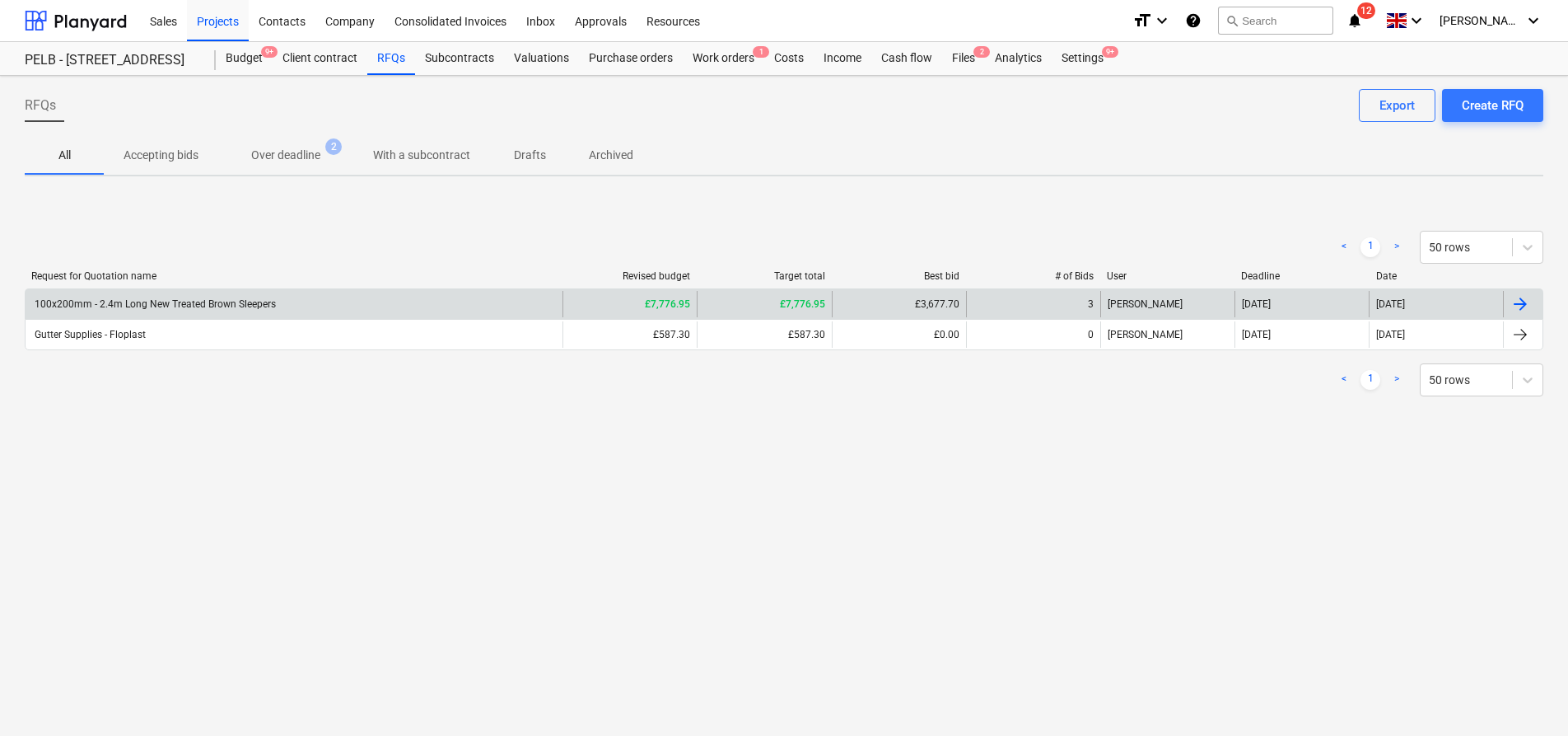
click at [262, 311] on div "100x200mm - 2.4m Long New Treated Brown Sleepers" at bounding box center [293, 303] width 536 height 26
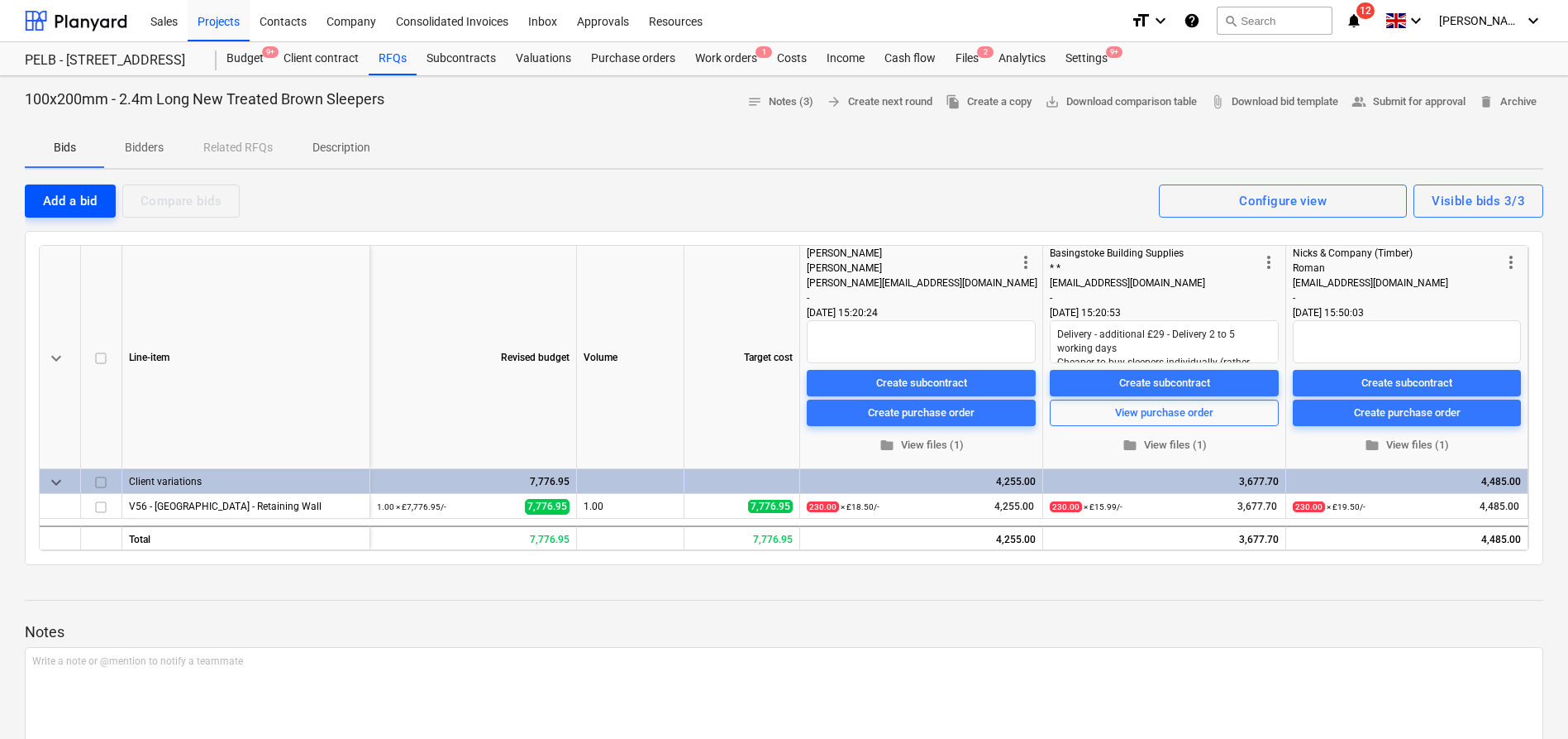
click at [87, 203] on div "Add a bid" at bounding box center [70, 201] width 54 height 22
type textarea "x"
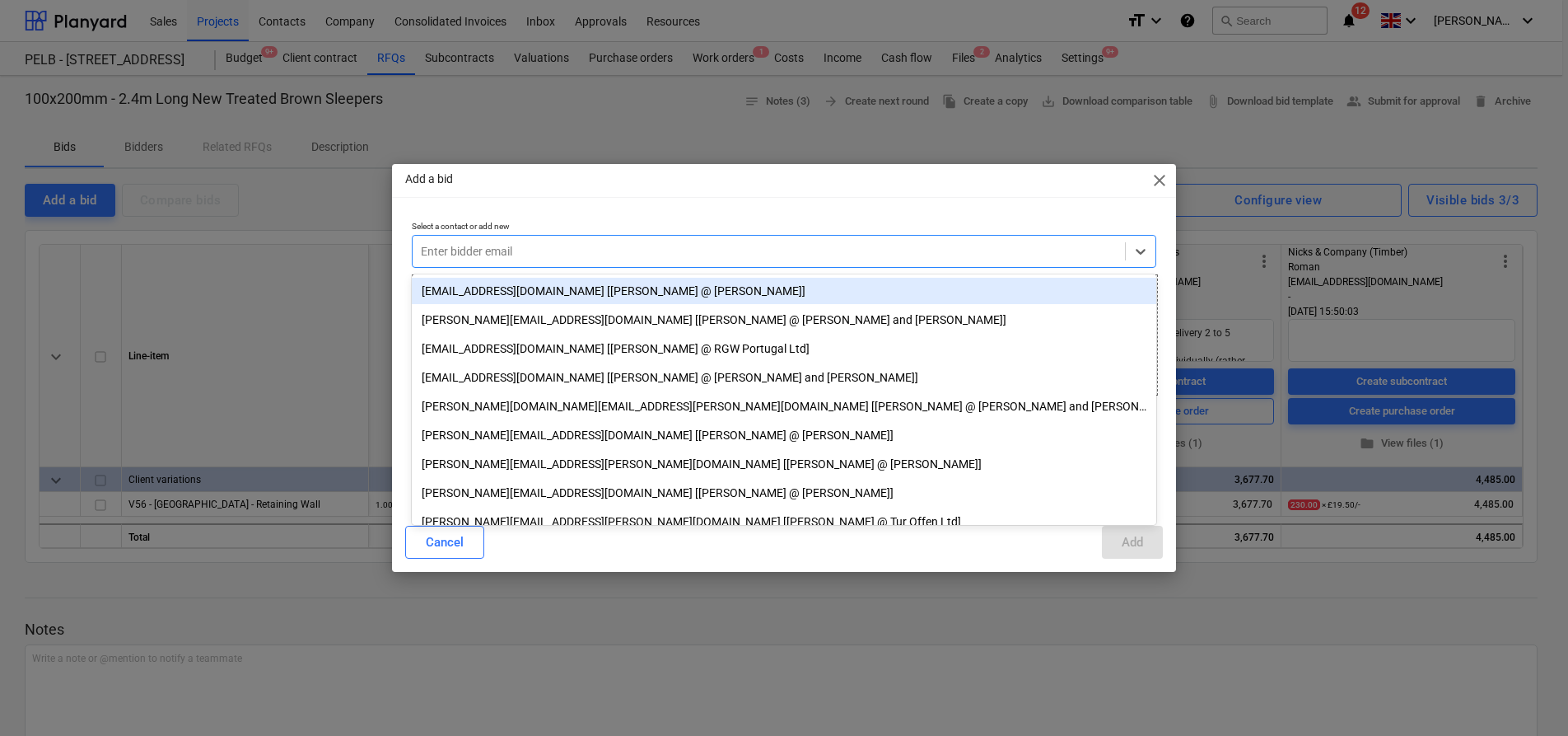
click at [538, 243] on div at bounding box center [769, 251] width 696 height 16
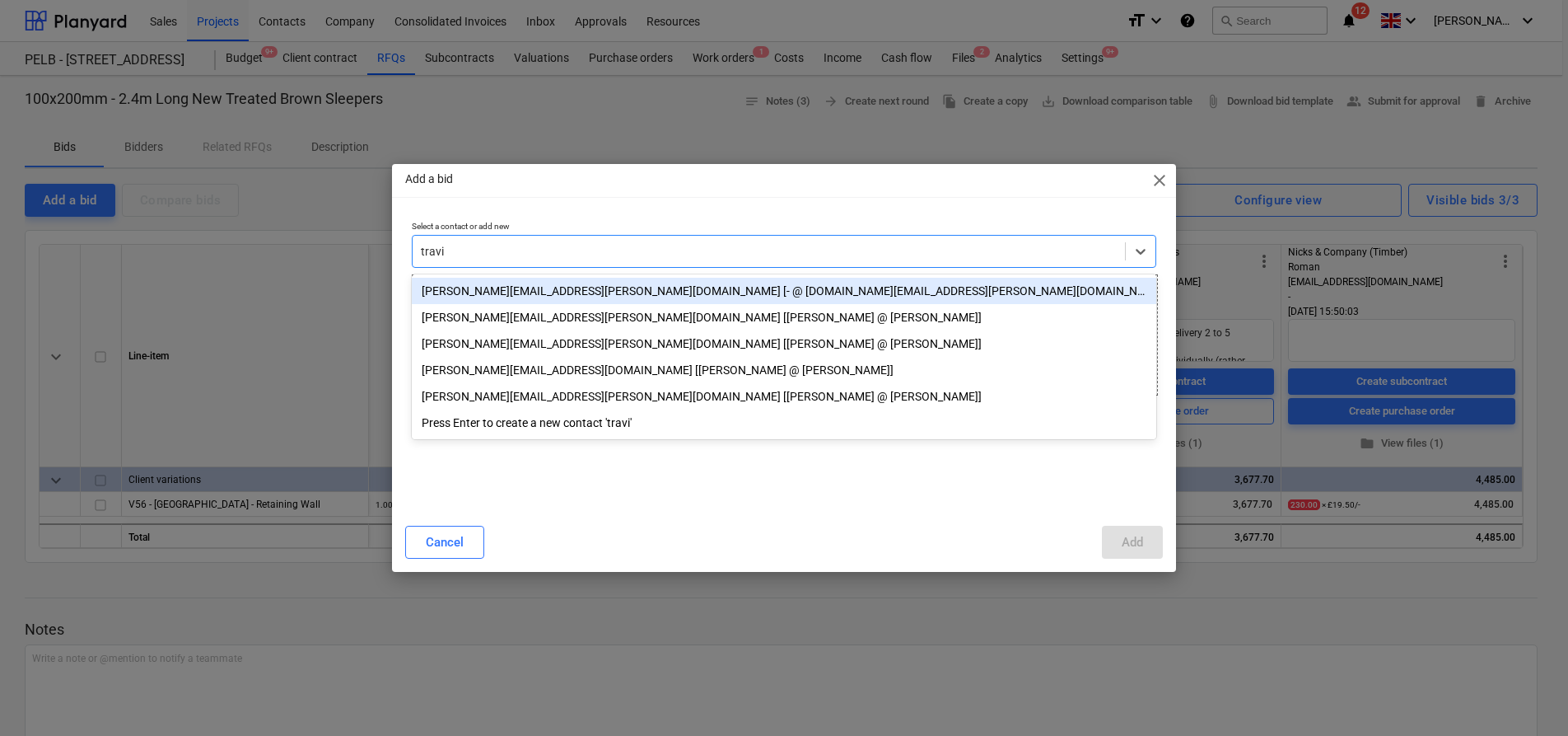
type input "travis"
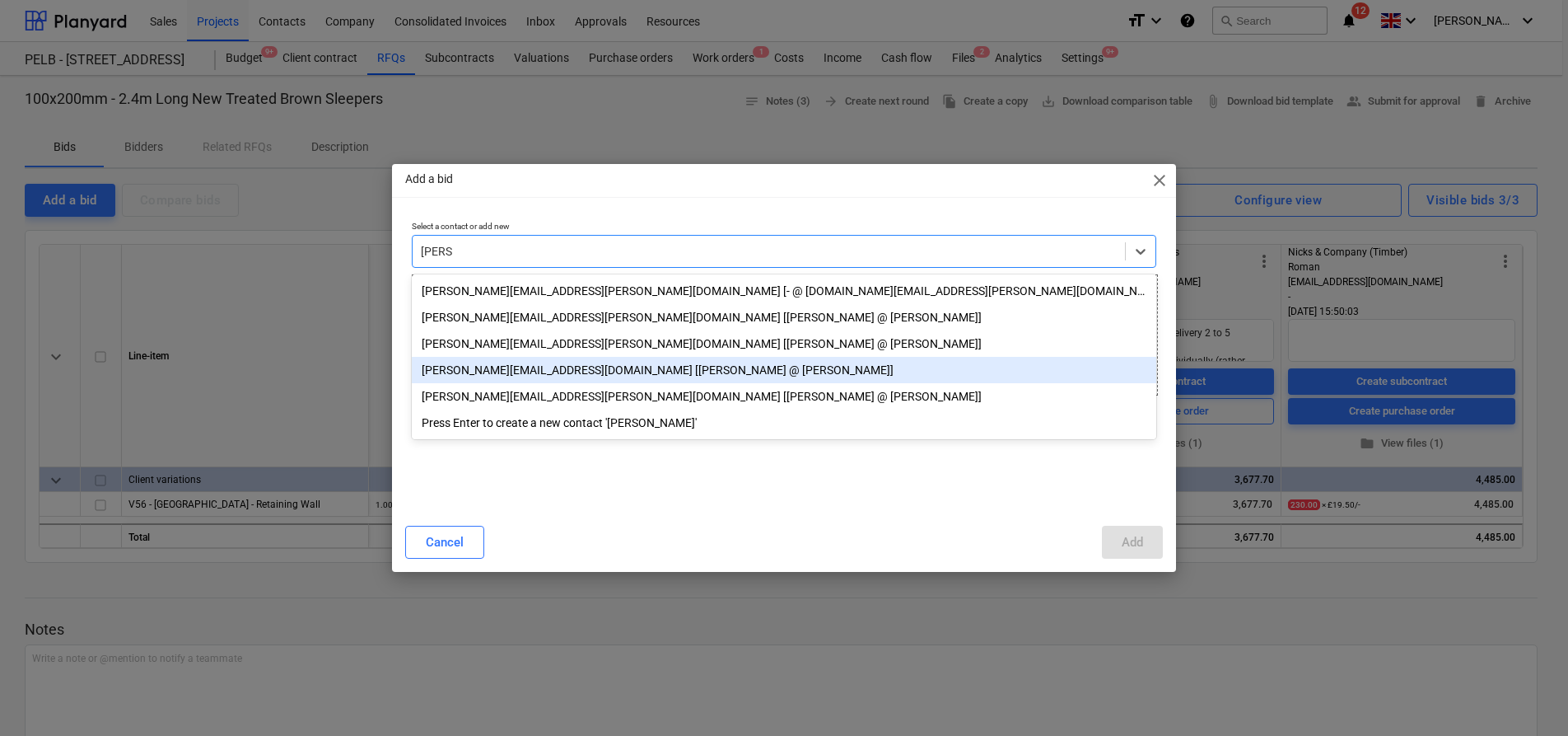
click at [549, 379] on div "kaitlynne.knight@travisperkins.co.uk [Kaitlynne @ Travis Perkins]" at bounding box center [784, 369] width 745 height 26
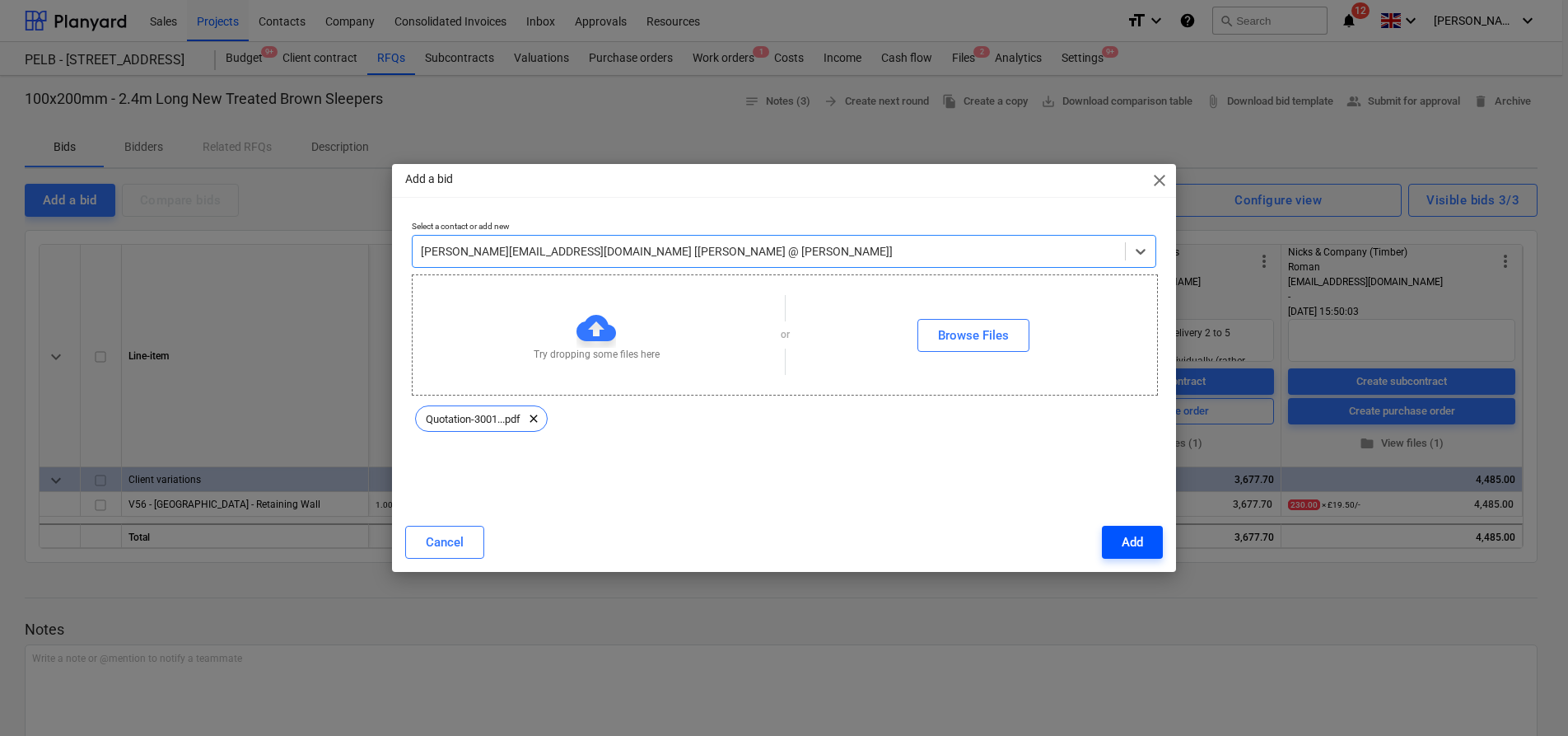
click at [1123, 540] on div "Add" at bounding box center [1132, 542] width 22 height 22
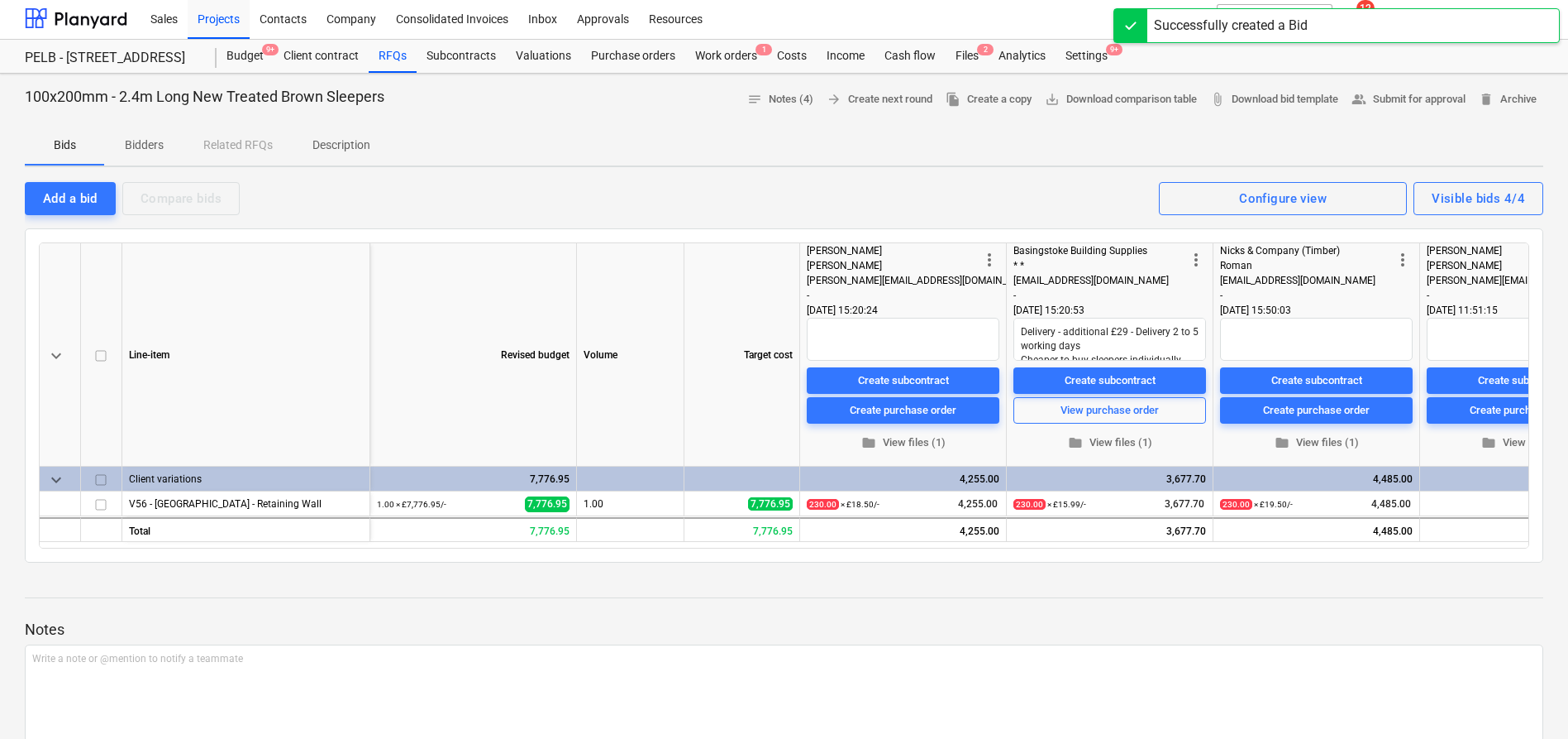
scroll to position [4, 0]
click at [923, 549] on div "keyboard_arrow_down Line-item Revised budget Volume Target cost more_vert Travi…" at bounding box center [784, 394] width 1519 height 334
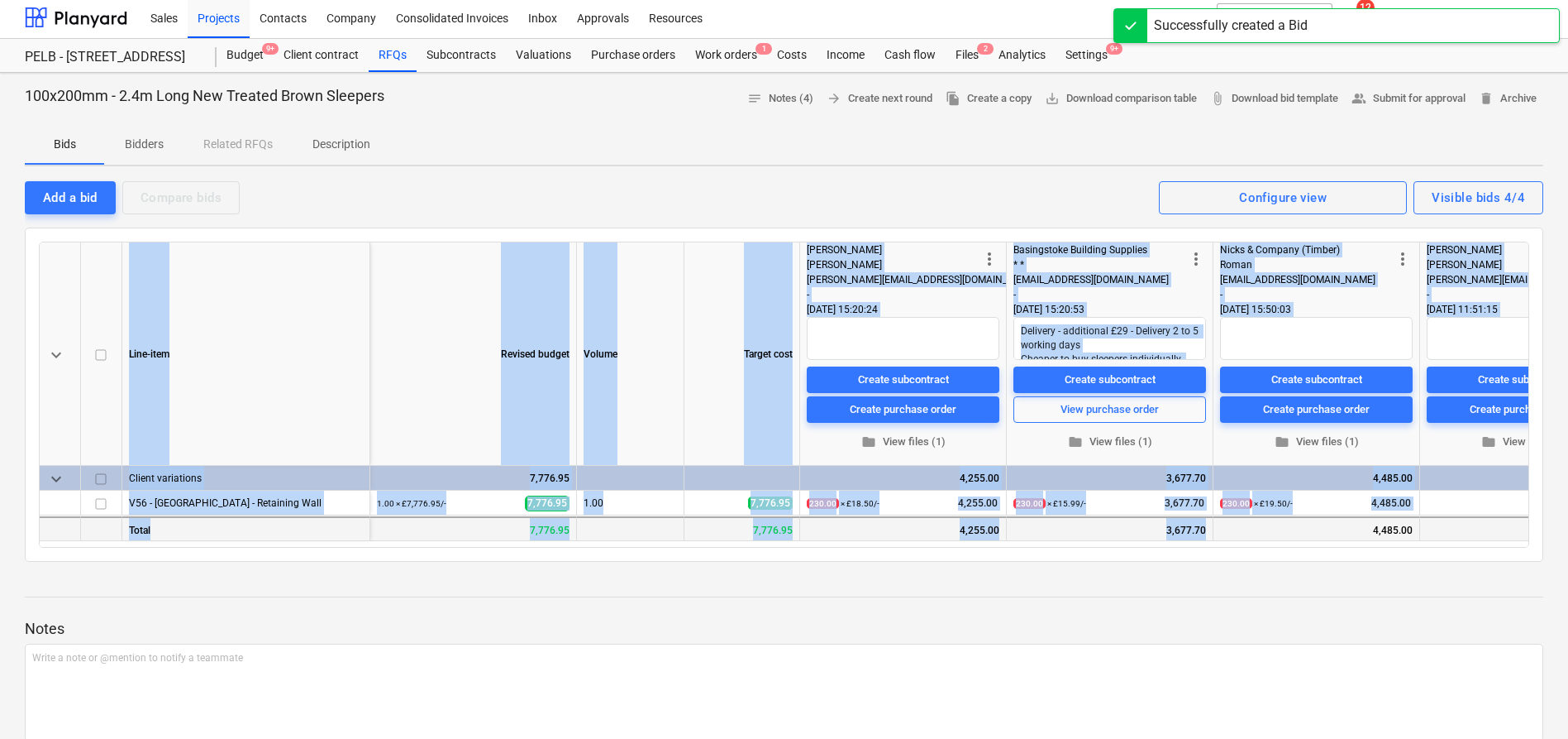
drag, startPoint x: 939, startPoint y: 547, endPoint x: 1284, endPoint y: 539, distance: 345.1
click at [1284, 539] on div "keyboard_arrow_down Line-item Revised budget Volume Target cost more_vert Travi…" at bounding box center [784, 395] width 1491 height 306
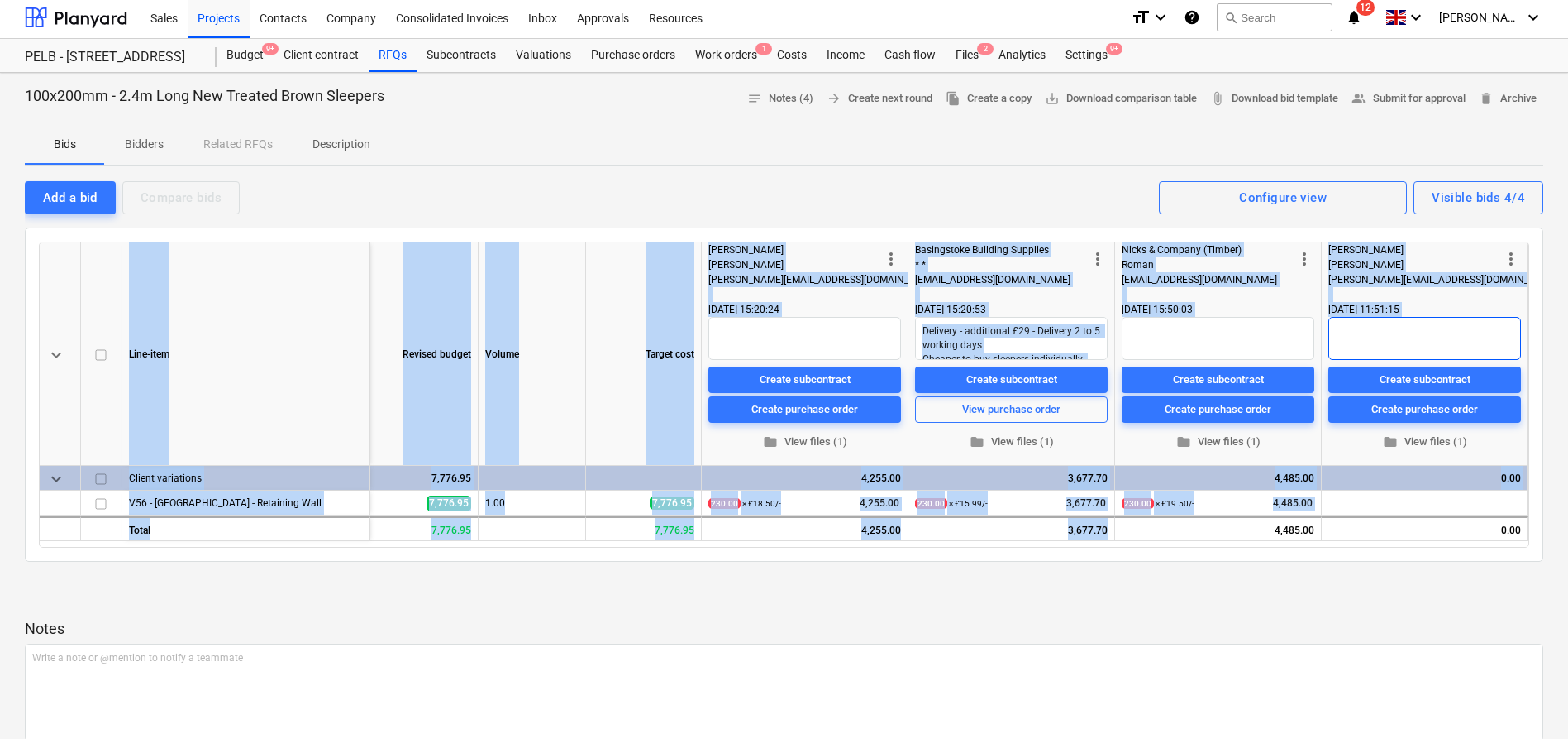
click at [1376, 326] on textarea at bounding box center [1425, 338] width 193 height 43
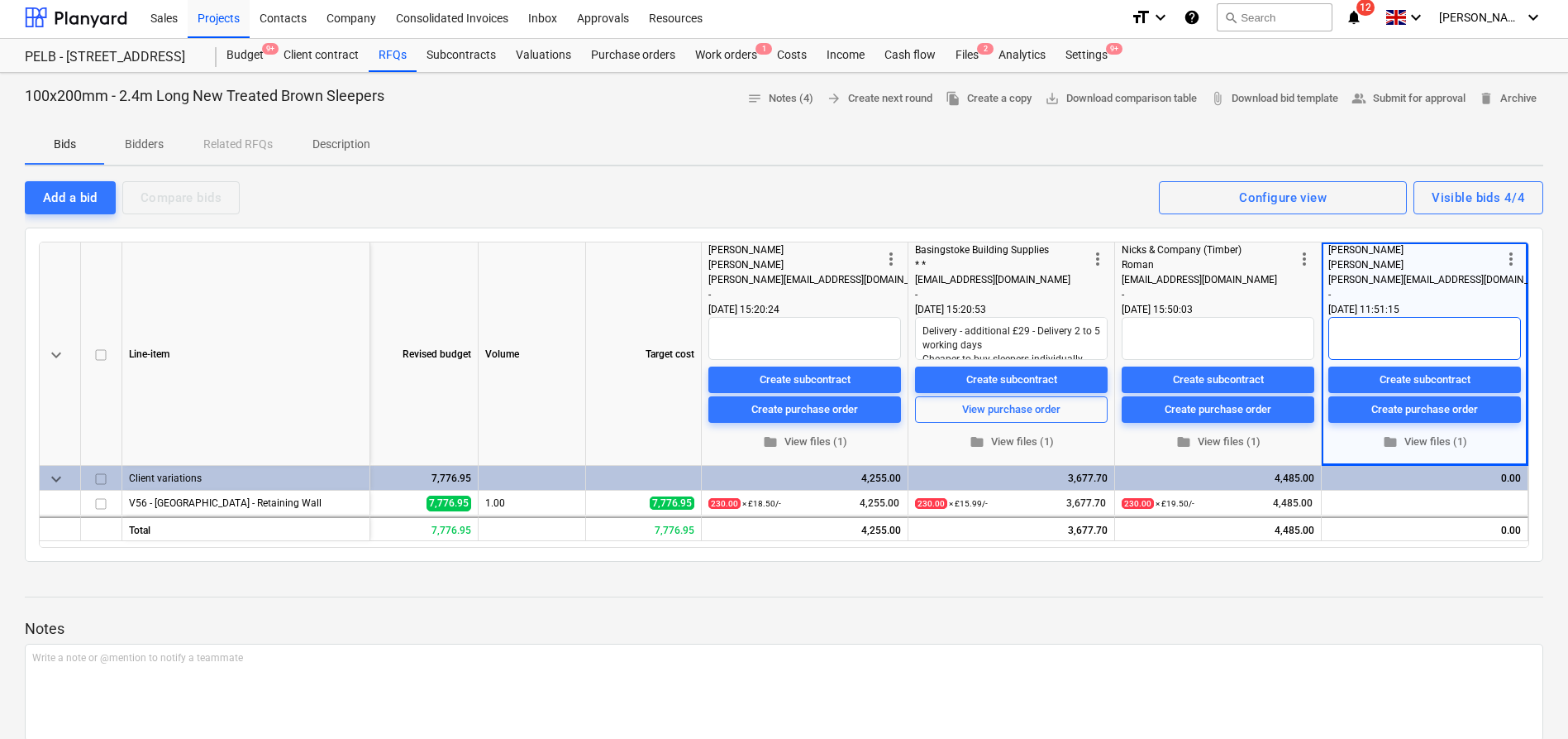
type textarea "x"
type textarea "R"
type textarea "x"
type textarea "Re"
type textarea "x"
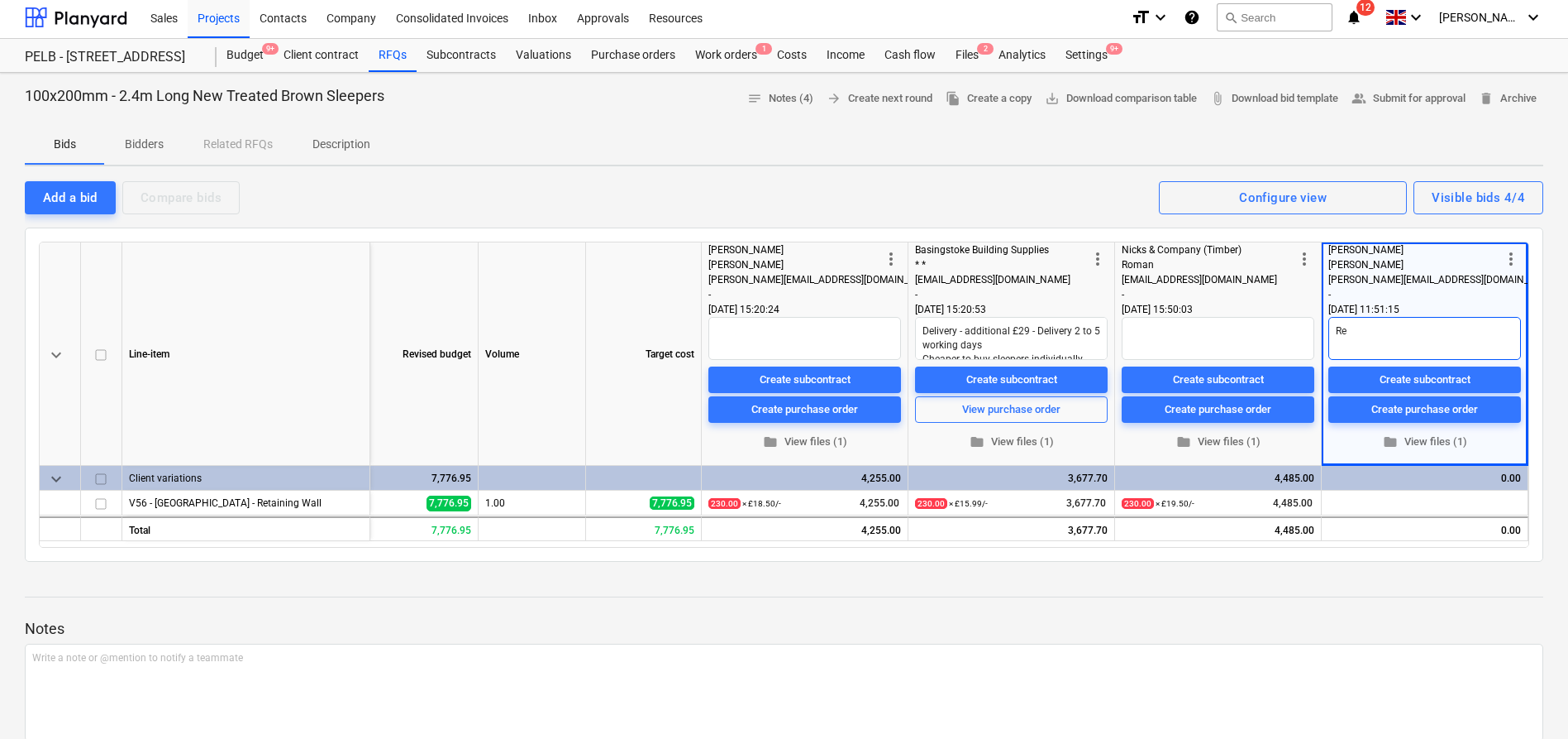
type textarea "Rev"
type textarea "x"
type textarea "Revi"
type textarea "x"
type textarea "Revis"
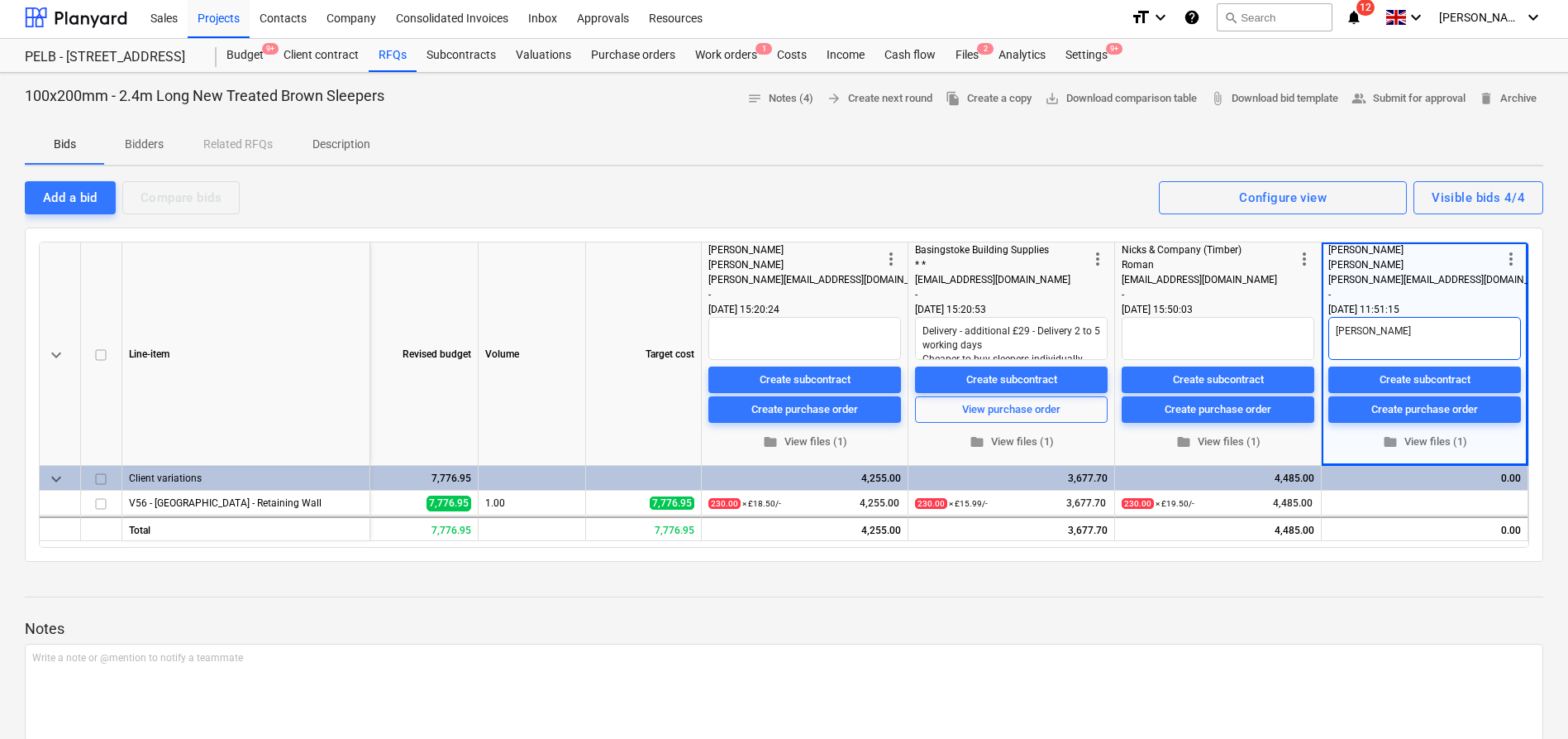
type textarea "x"
type textarea "Revise"
type textarea "x"
type textarea "Revised"
type textarea "x"
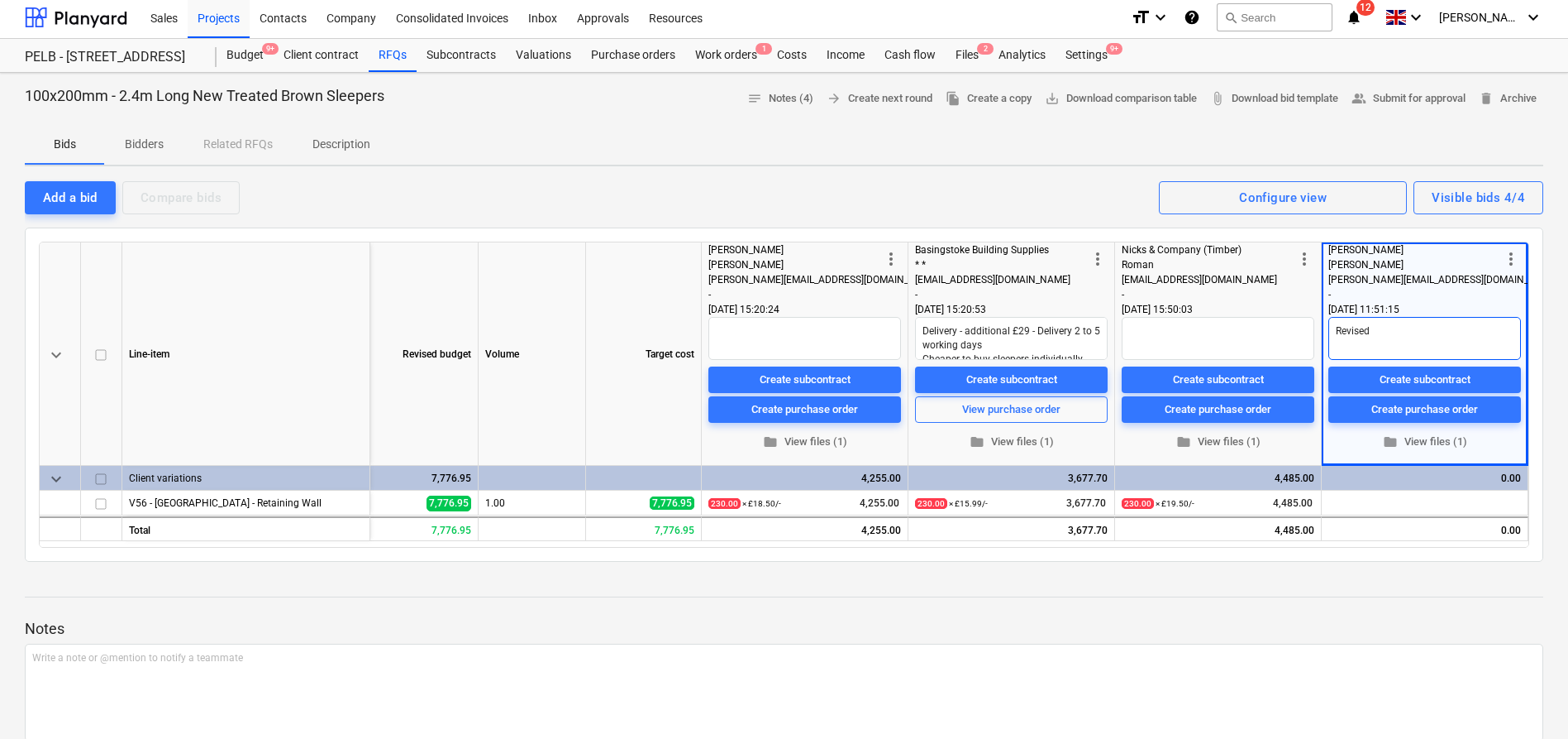
type textarea "Revised"
type textarea "x"
type textarea "Revised q"
type textarea "x"
type textarea "Revised qy"
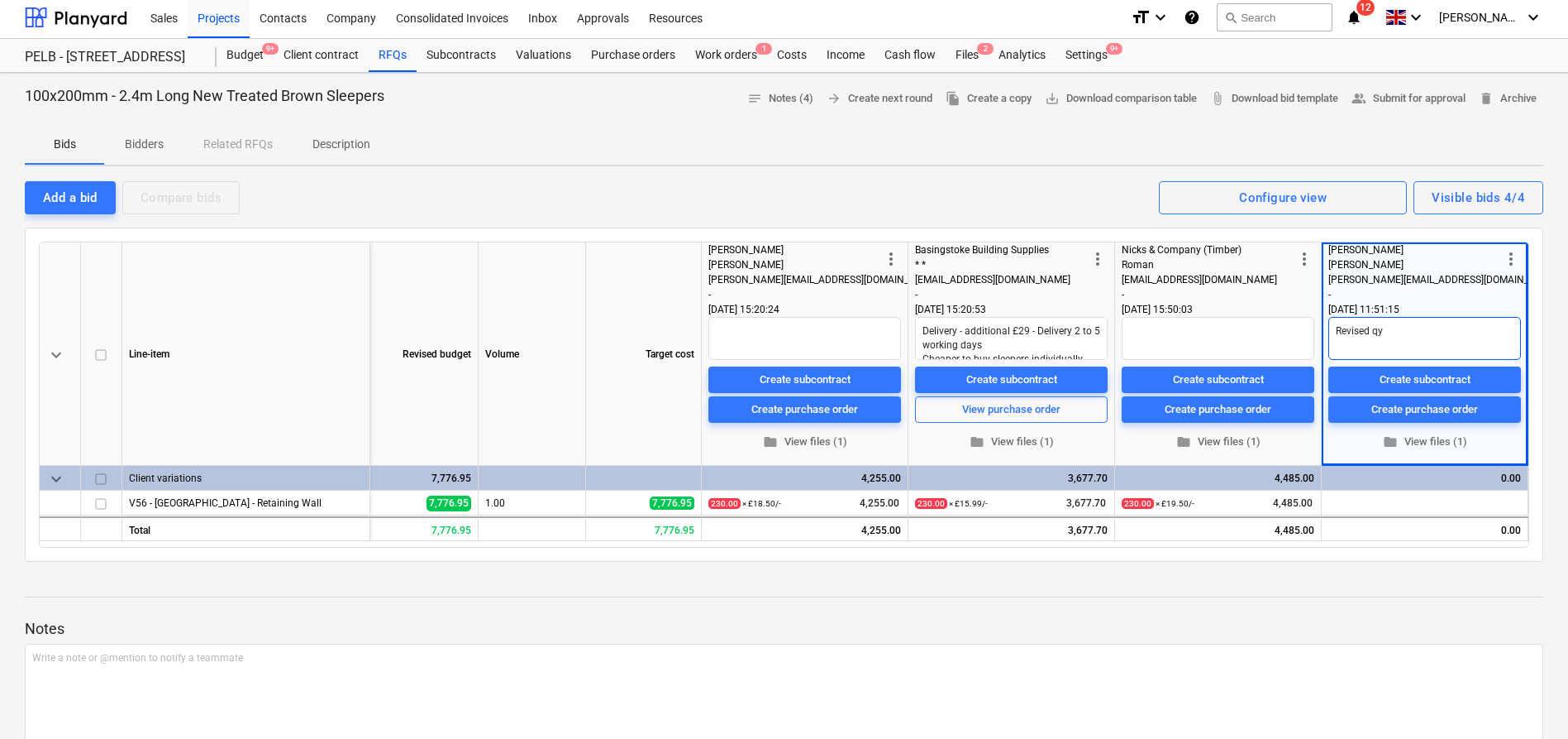
type textarea "x"
type textarea "Revised qyo"
type textarea "x"
type textarea "Revised qy"
type textarea "x"
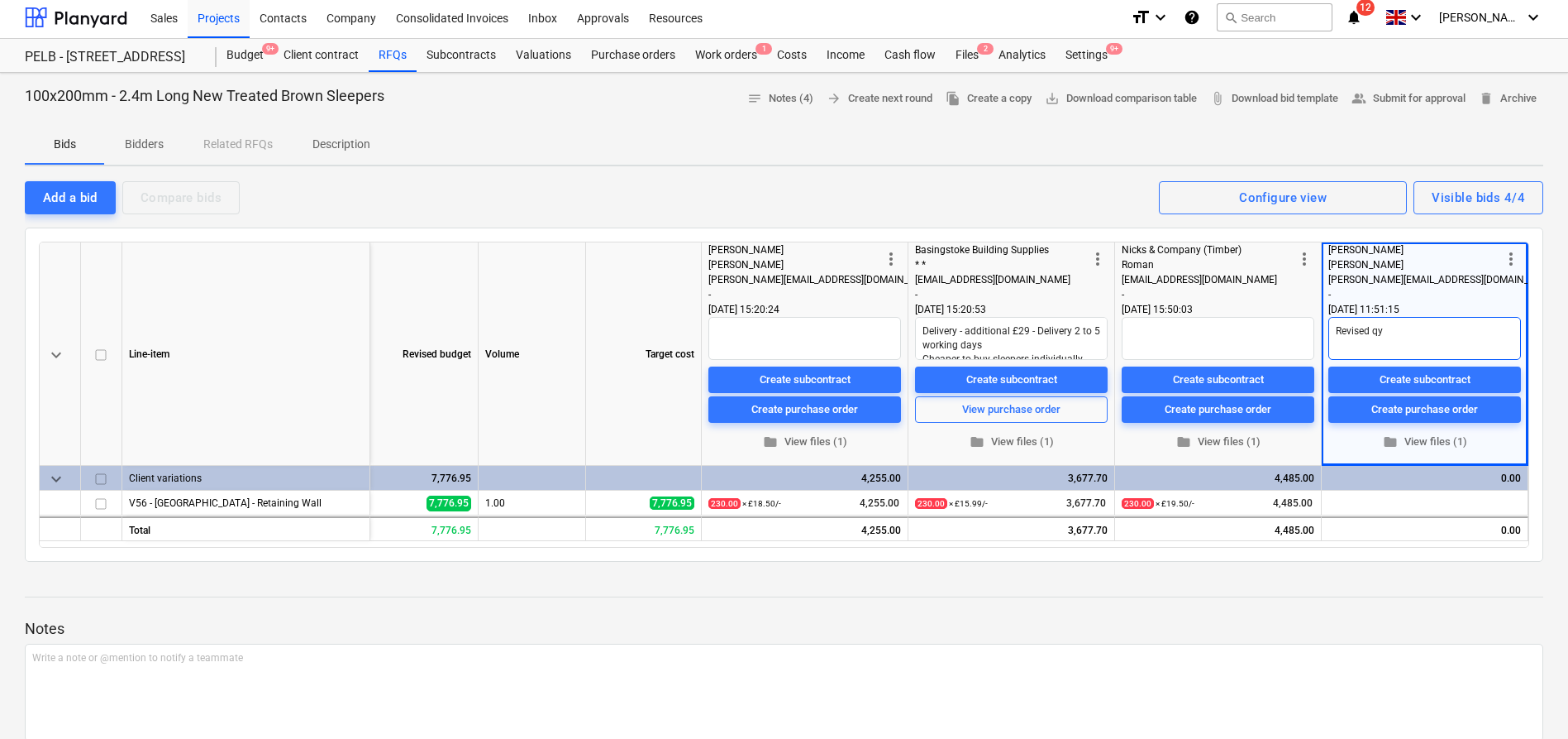
type textarea "Revised q"
type textarea "x"
type textarea "Revised qu"
type textarea "x"
type textarea "Revised quo"
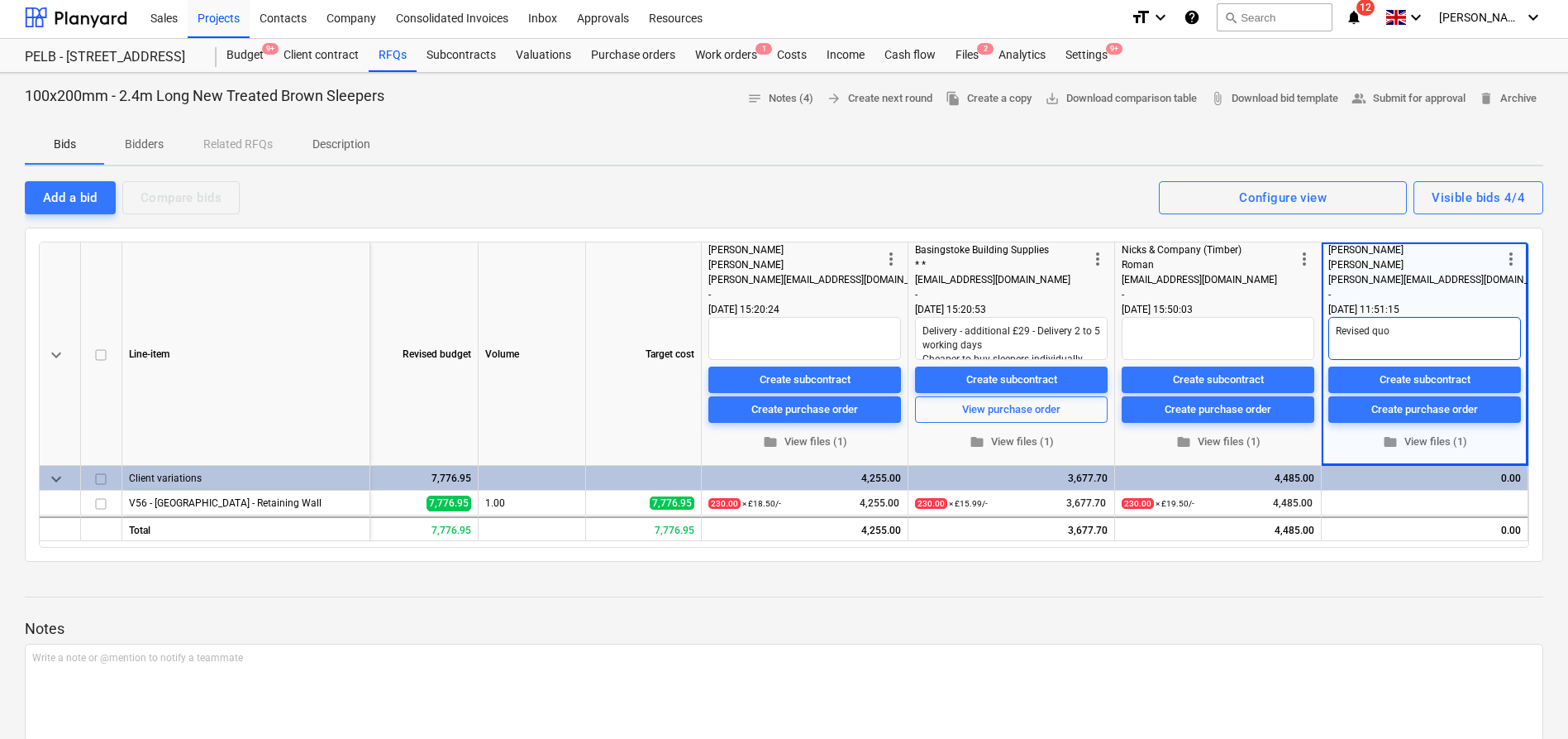
type textarea "x"
type textarea "Revised quot"
type textarea "x"
type textarea "Revised quote"
type textarea "x"
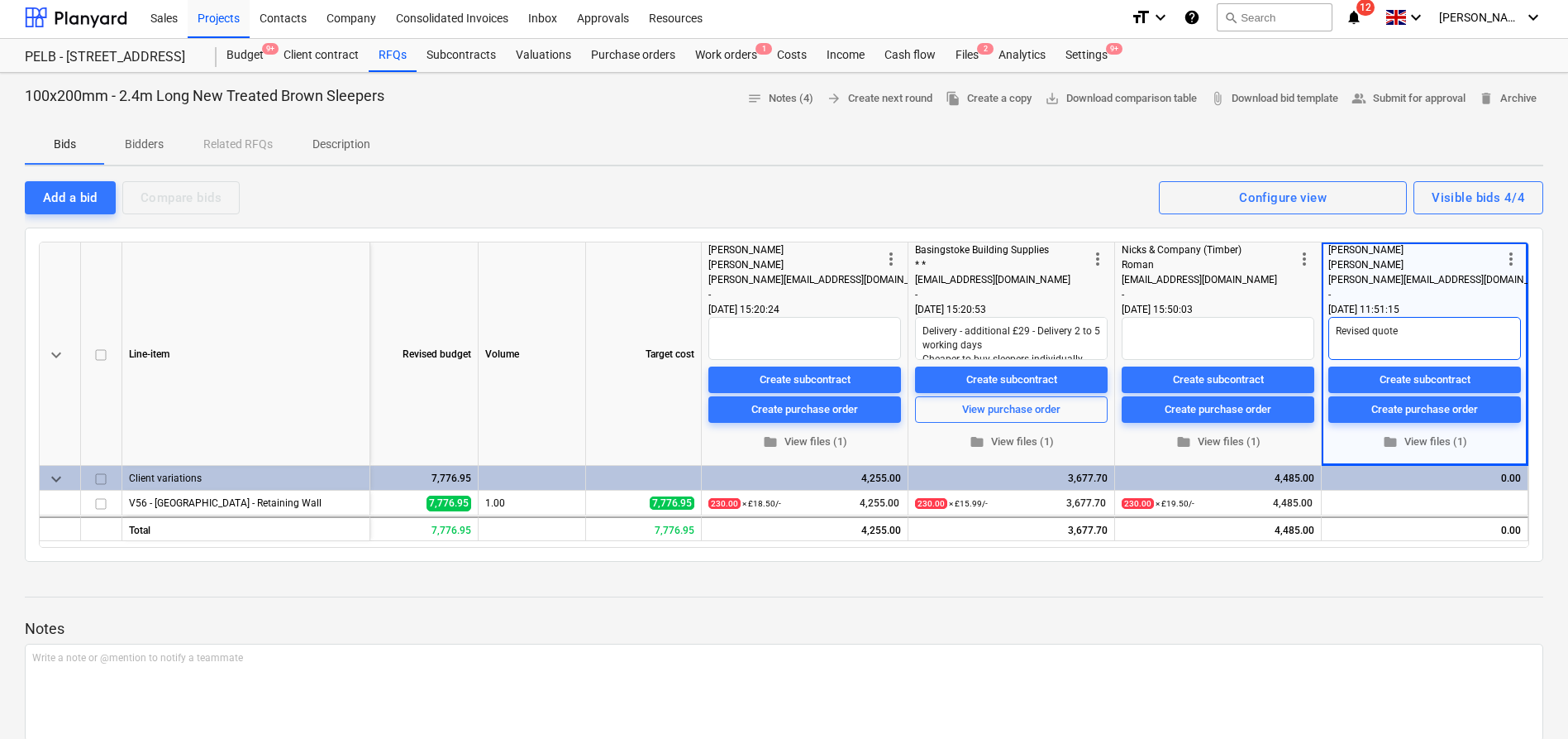
type textarea "Revised quote"
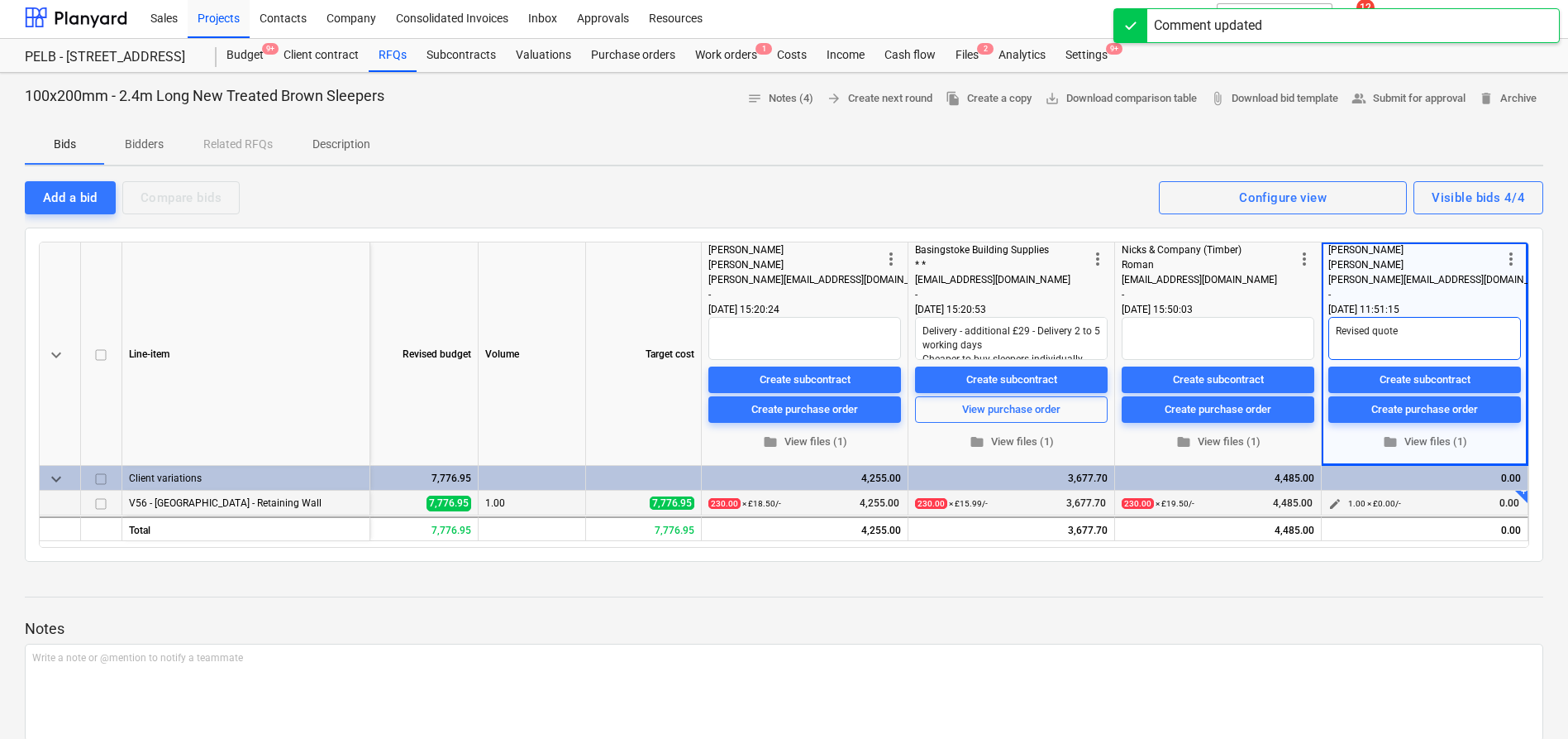
type textarea "x"
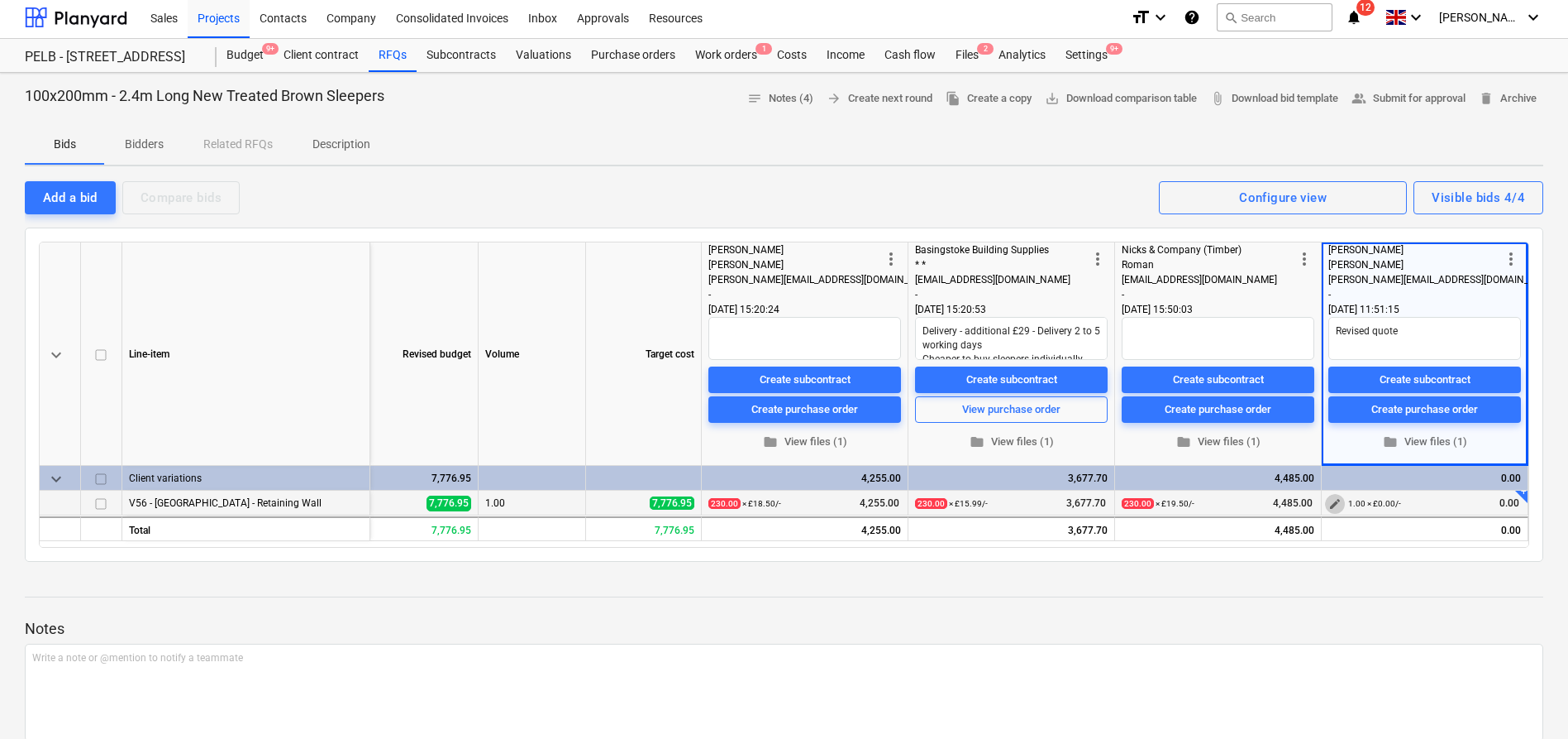
click at [1339, 504] on span "edit" at bounding box center [1335, 504] width 14 height 14
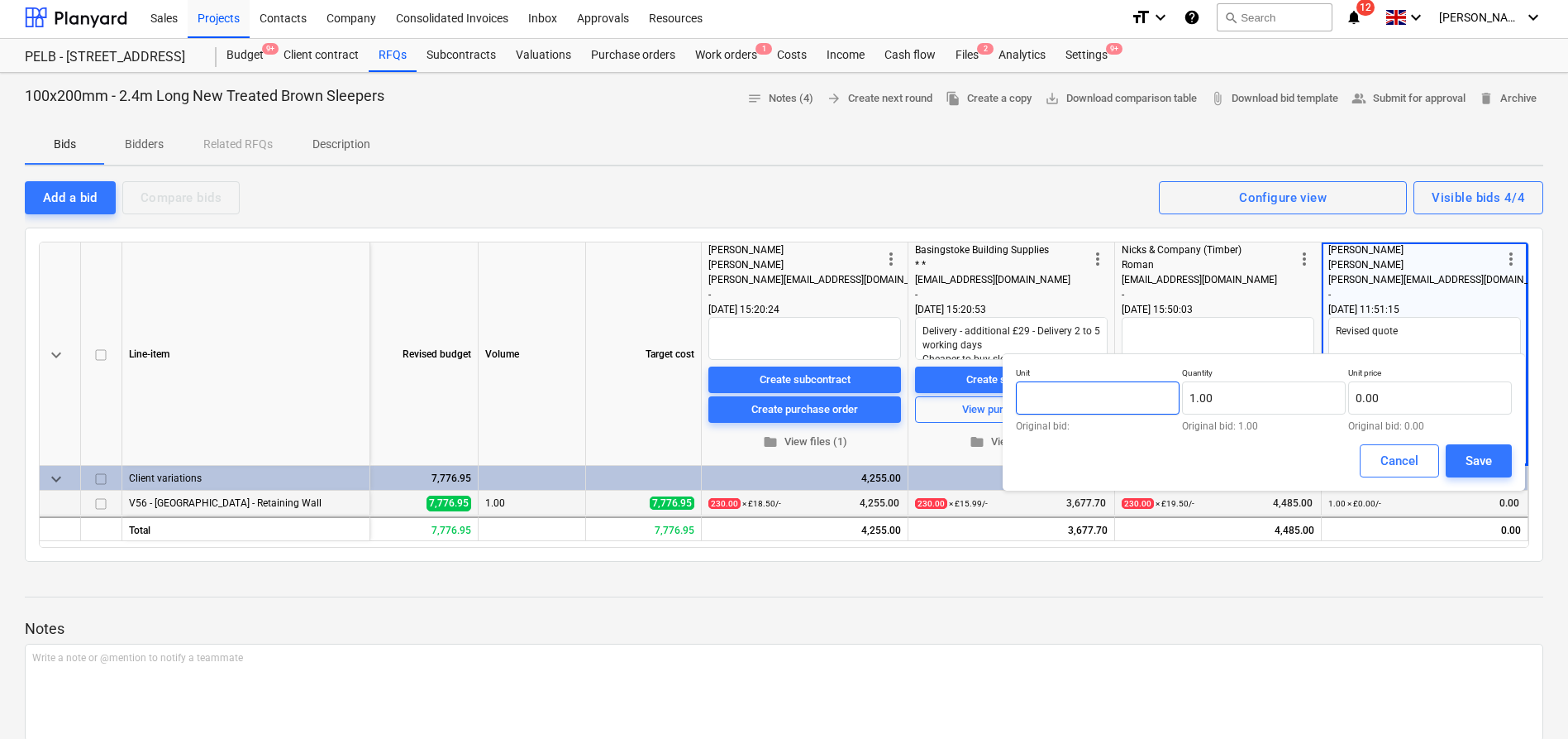
click at [1158, 399] on input "text" at bounding box center [1097, 398] width 164 height 34
type input "2"
type input "item"
type textarea "x"
drag, startPoint x: 1225, startPoint y: 396, endPoint x: 1179, endPoint y: 394, distance: 46.0
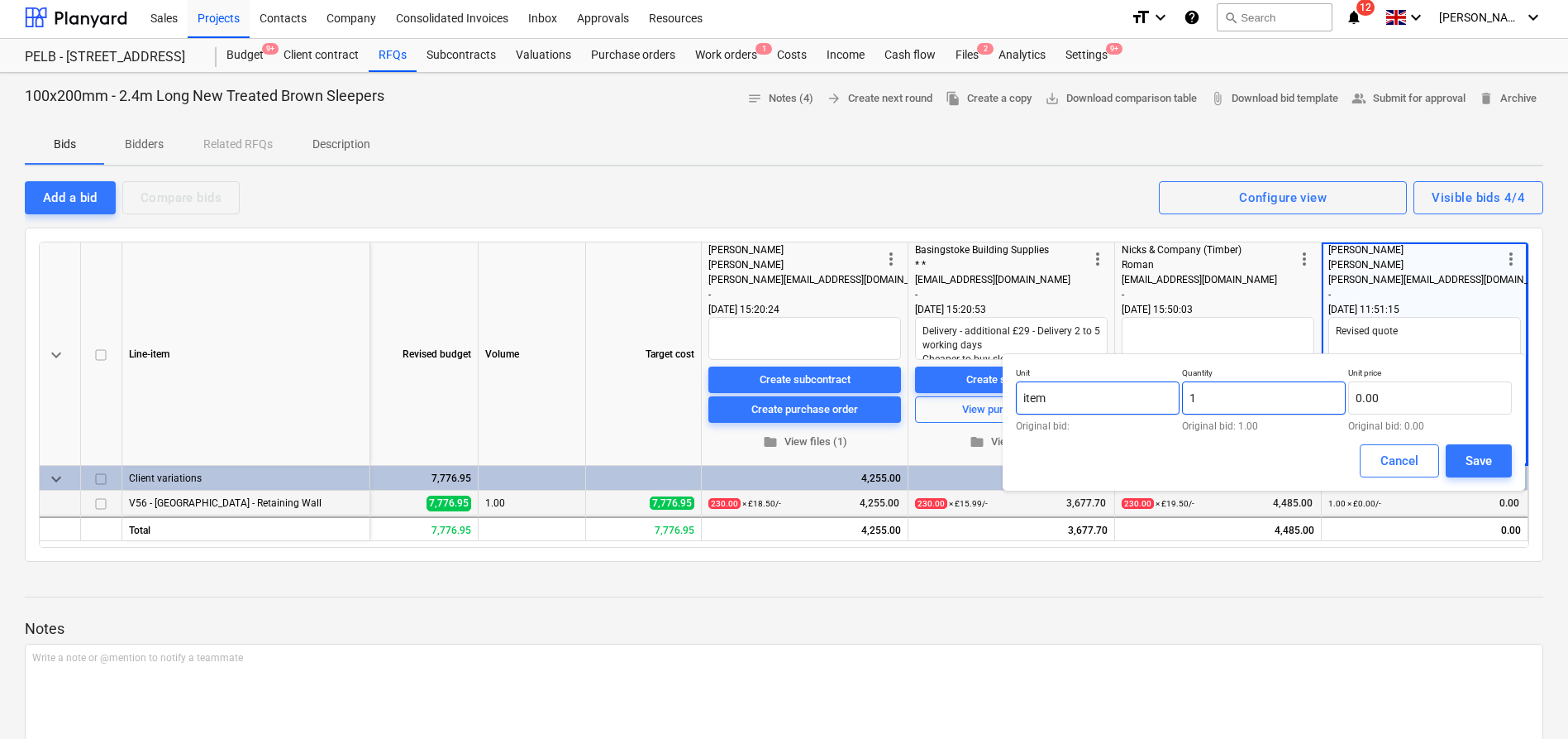
click at [1179, 394] on div "Unit item Original bid: Quantity 1 Original bid: 1.00 Unit price 0.00 Original …" at bounding box center [1264, 398] width 496 height 63
type input "0"
type input "230.00"
click at [1429, 390] on input "text" at bounding box center [1430, 398] width 164 height 34
type input "17.00"
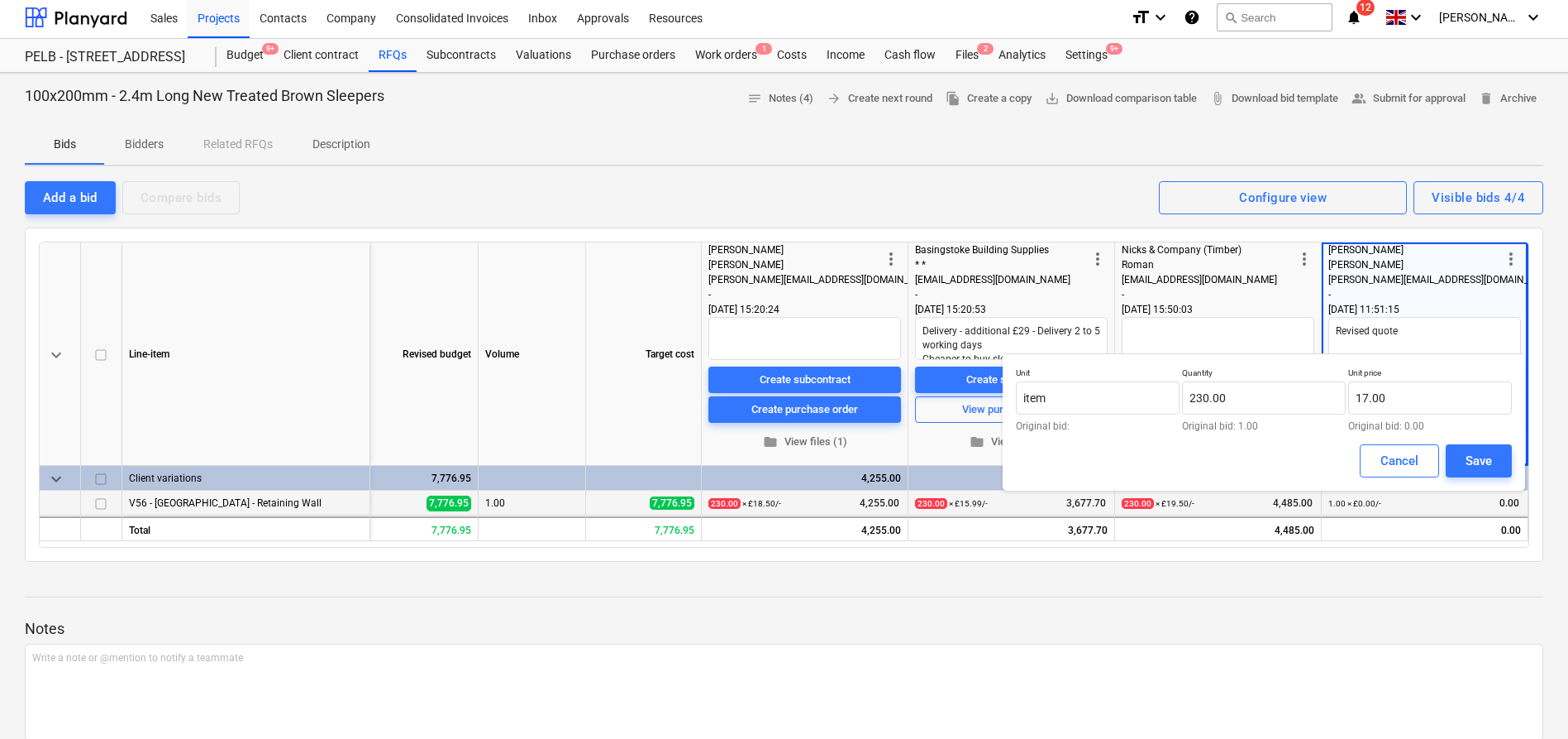
click at [1313, 465] on div "Cancel Save" at bounding box center [1264, 460] width 496 height 34
click at [1482, 466] on div "Save" at bounding box center [1478, 461] width 26 height 22
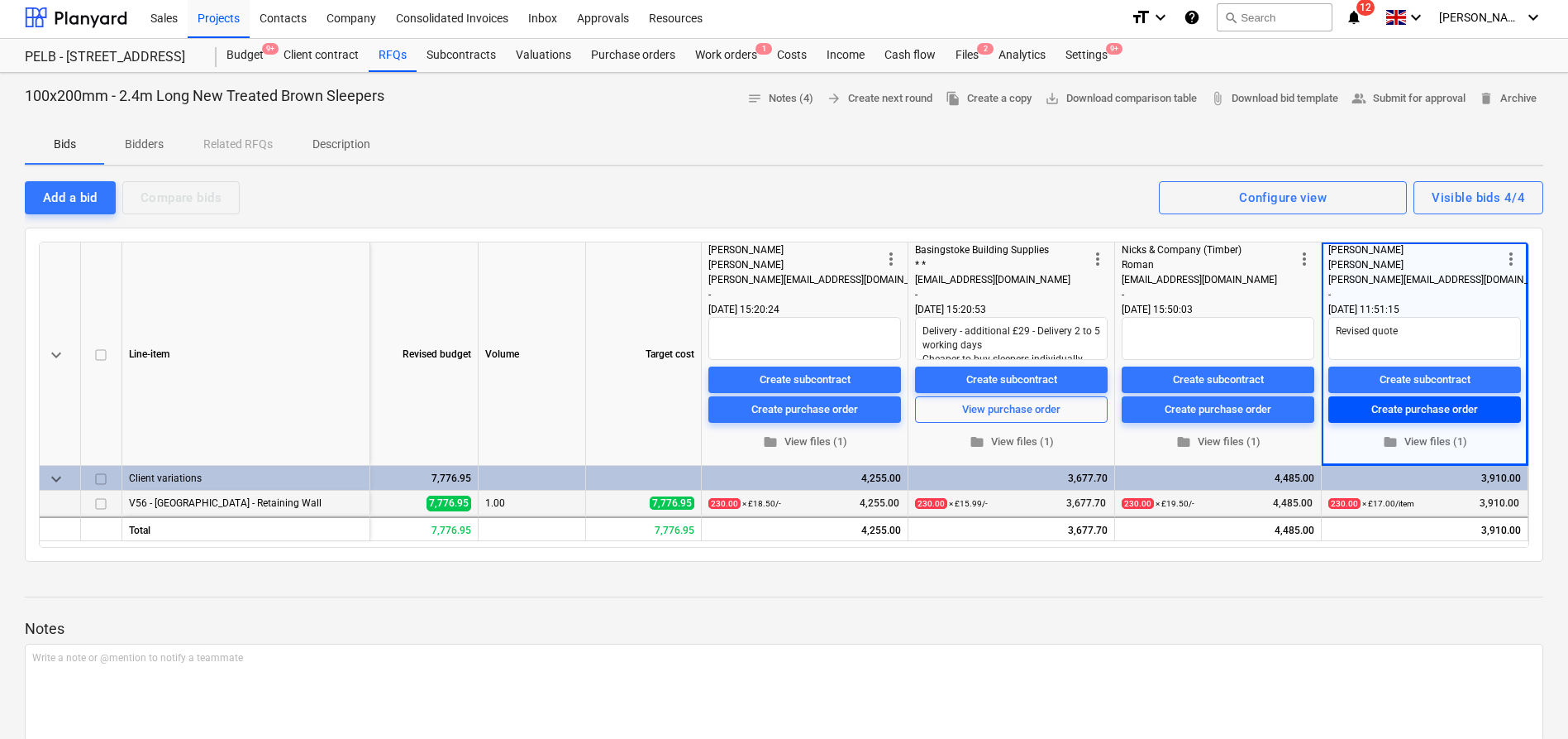
click at [1436, 405] on div "Create purchase order" at bounding box center [1425, 408] width 107 height 19
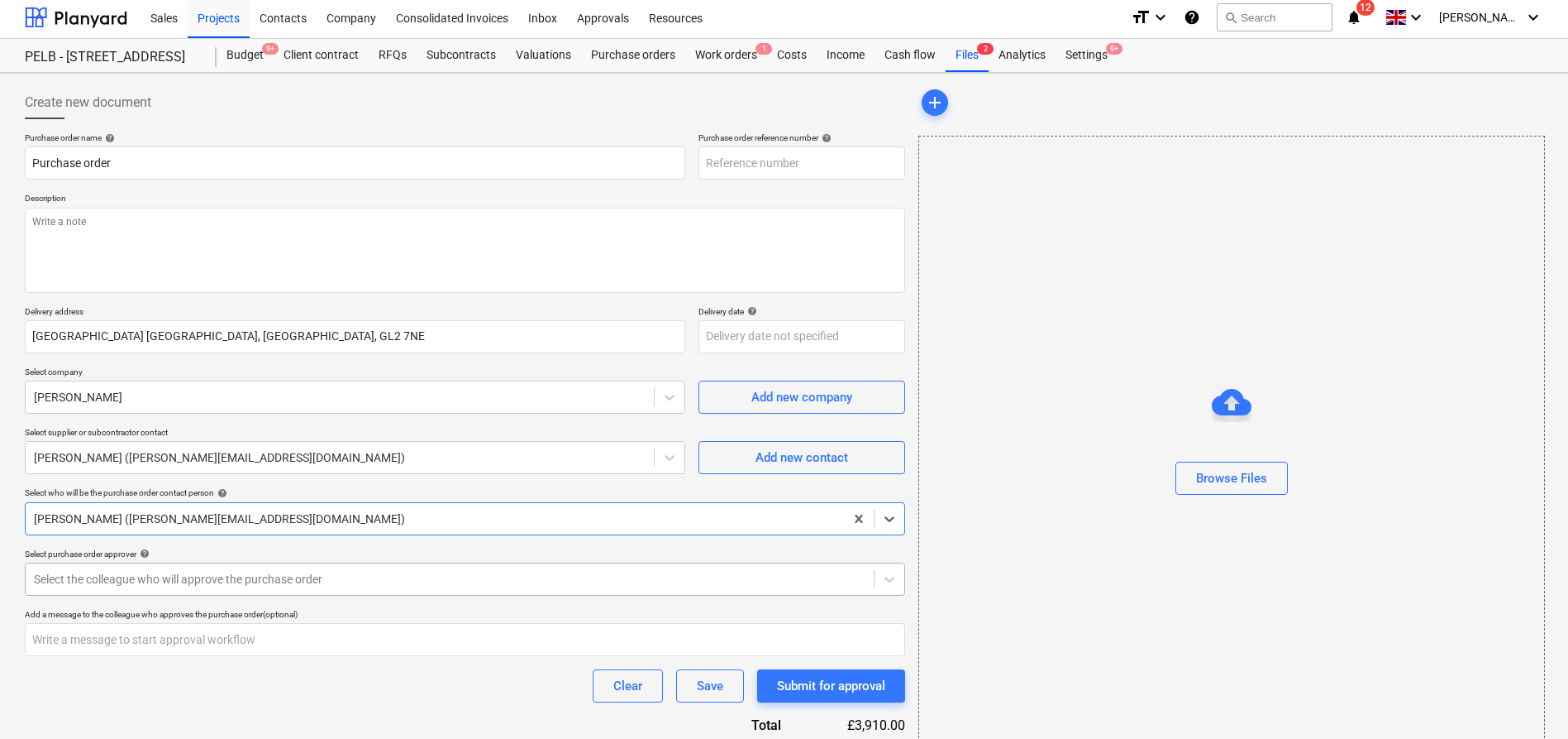
type textarea "x"
type input "003-PO-024"
type textarea "x"
